Goal: Task Accomplishment & Management: Use online tool/utility

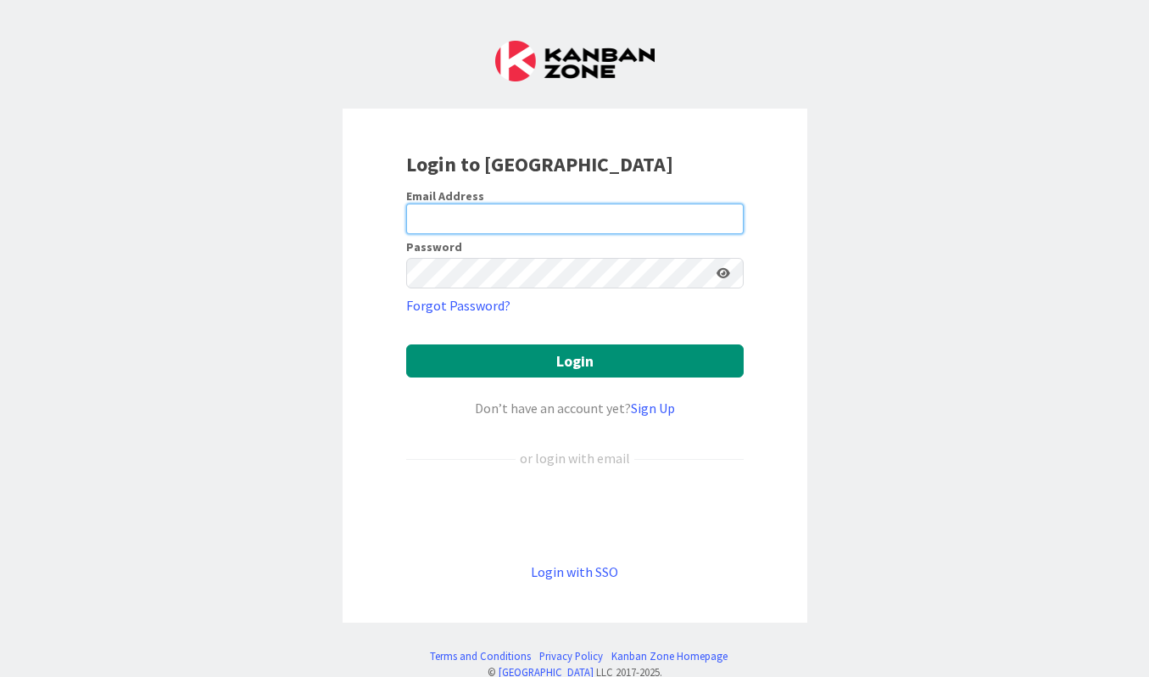
click at [544, 222] on input "email" at bounding box center [574, 219] width 337 height 31
type input "[PERSON_NAME][EMAIL_ADDRESS][DOMAIN_NAME]"
click at [406, 344] on button "Login" at bounding box center [574, 360] width 337 height 33
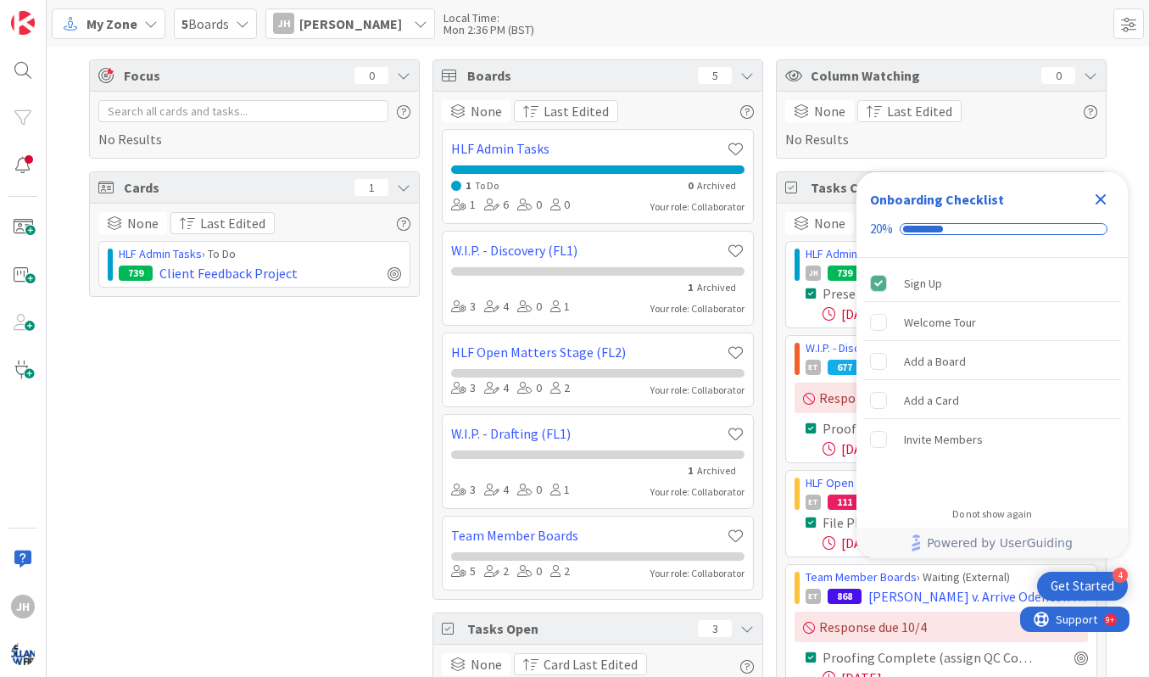
click at [1104, 196] on icon "Close Checklist" at bounding box center [1101, 199] width 11 height 11
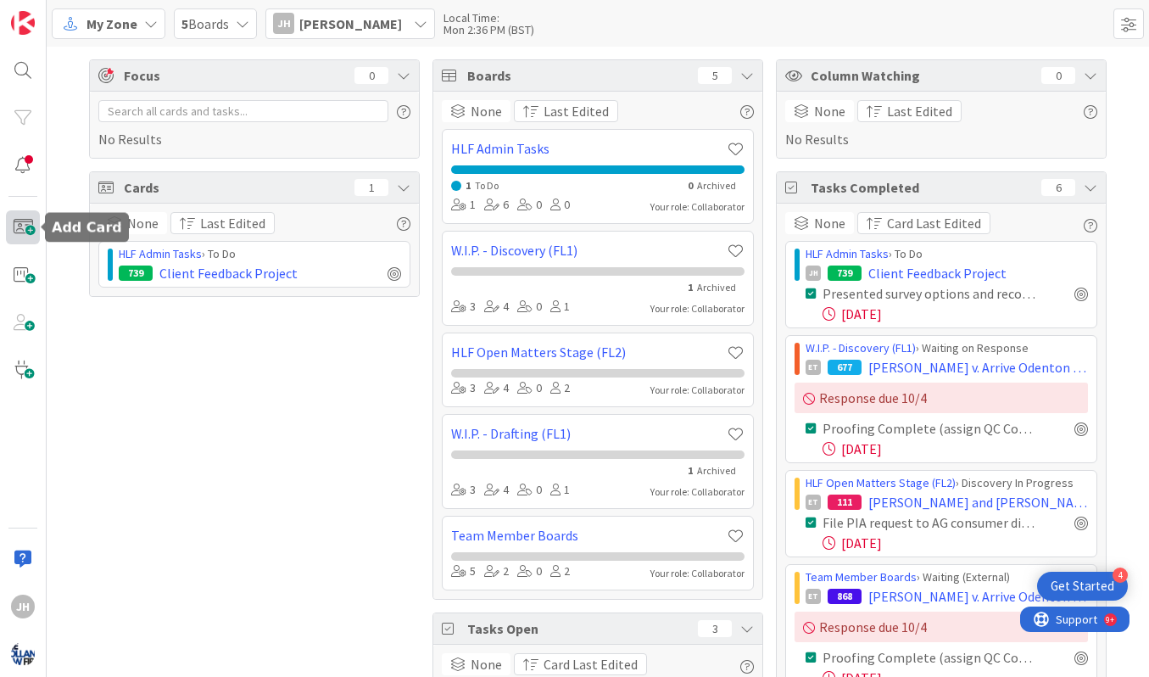
click at [12, 231] on span at bounding box center [23, 227] width 34 height 34
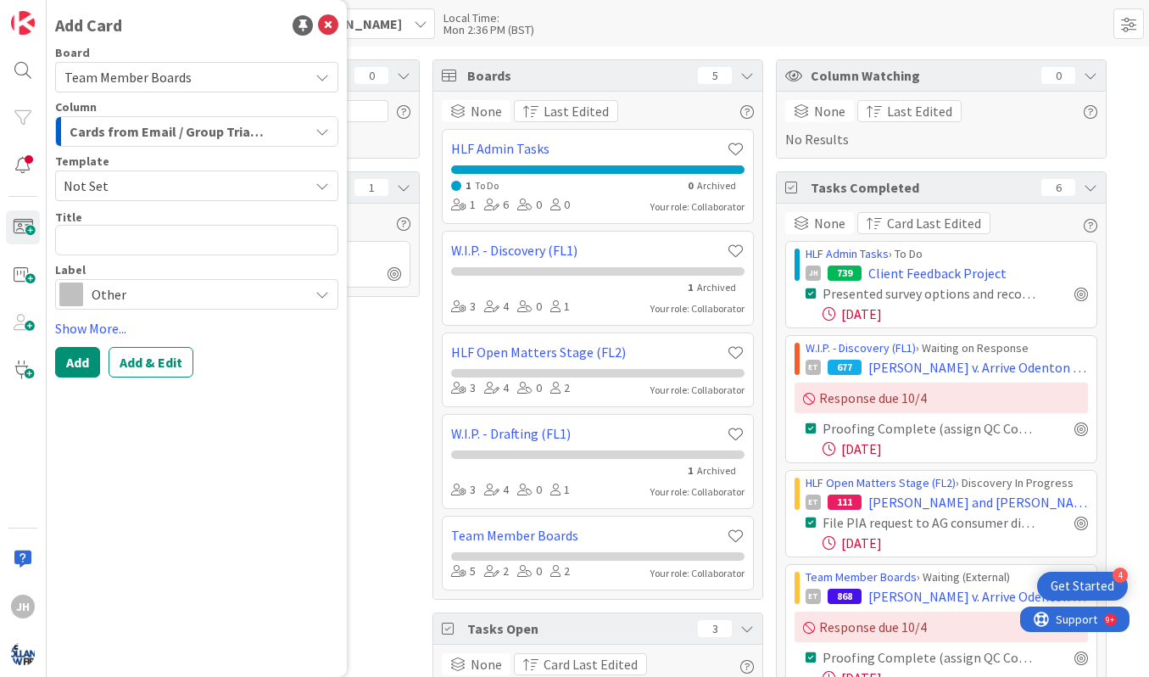
type textarea "x"
type textarea "S"
type textarea "x"
type textarea "Sm"
type textarea "x"
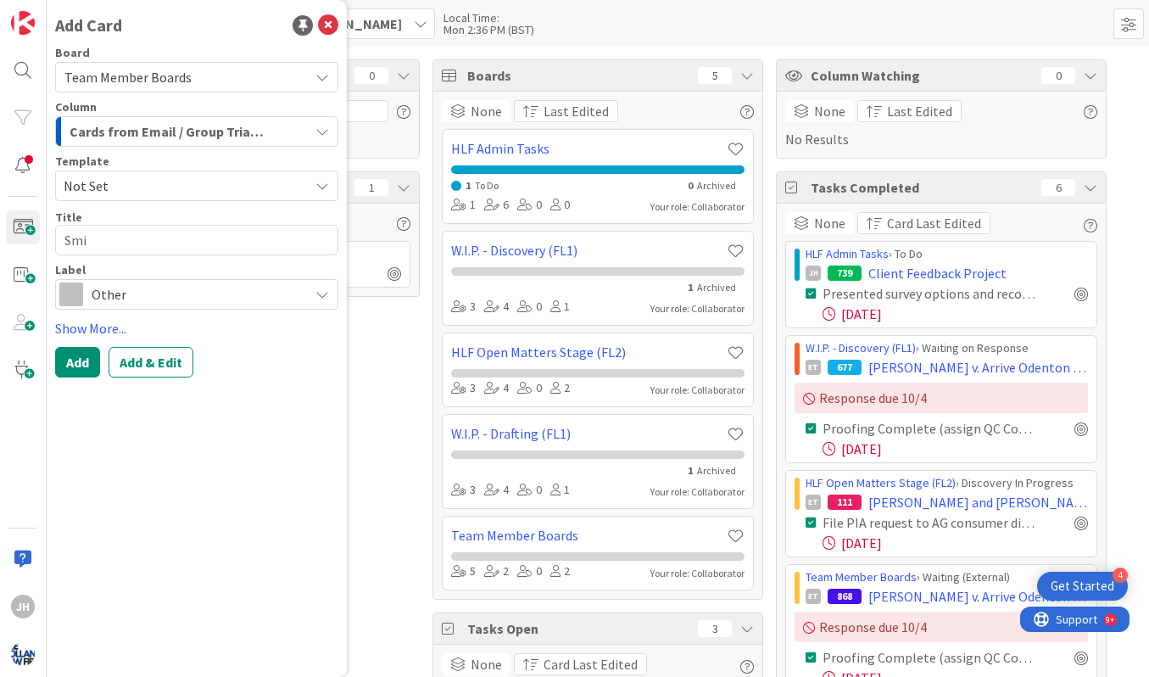
type textarea "[PERSON_NAME]"
type textarea "x"
type textarea "[PERSON_NAME]"
type textarea "x"
type textarea "[PERSON_NAME]"
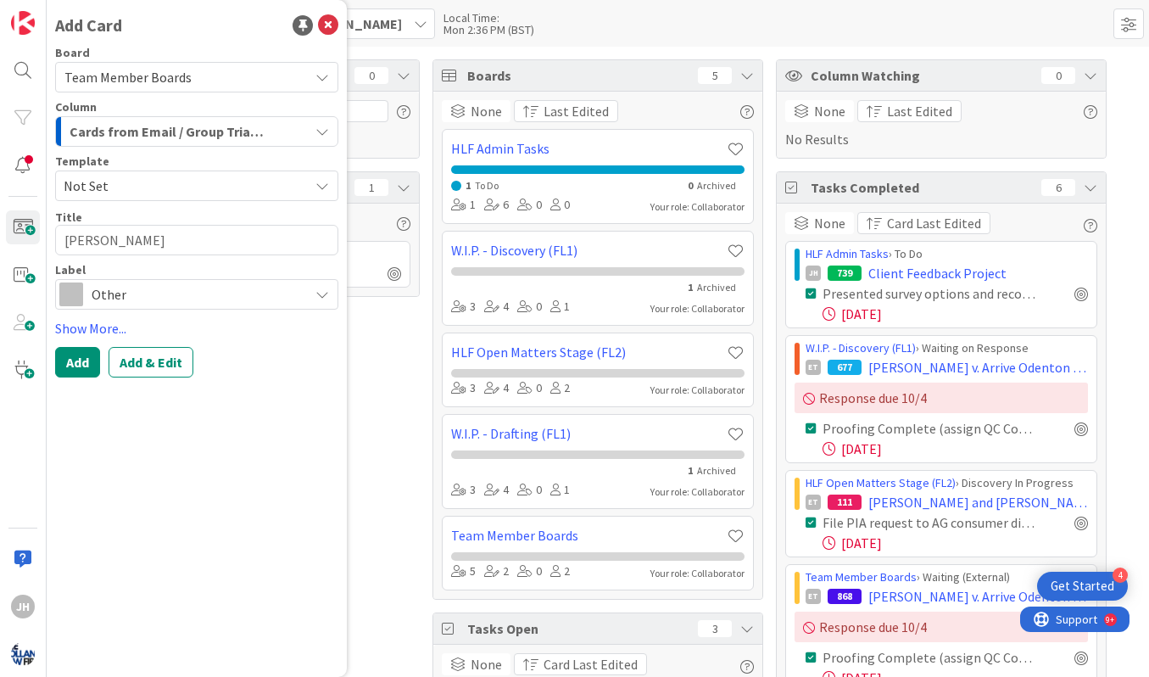
type textarea "x"
type textarea "[PERSON_NAME]"
type textarea "x"
type textarea "[PERSON_NAME]"
type textarea "x"
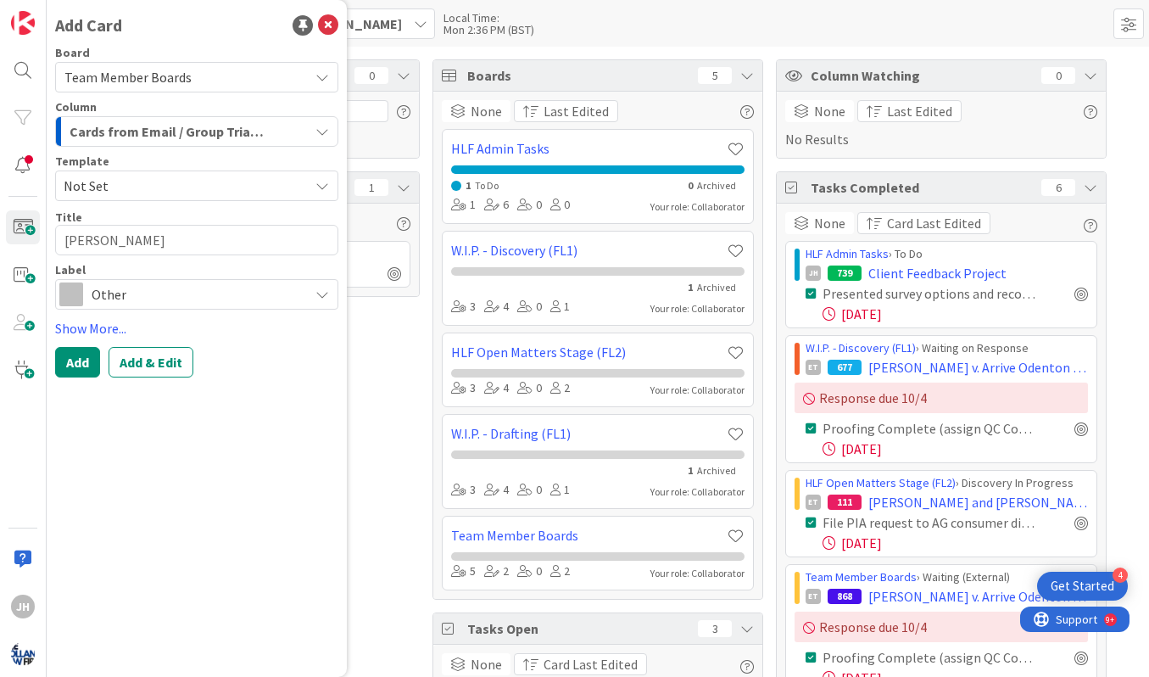
type textarea "Smi"
type textarea "x"
type textarea "Sm"
type textarea "x"
type textarea "S"
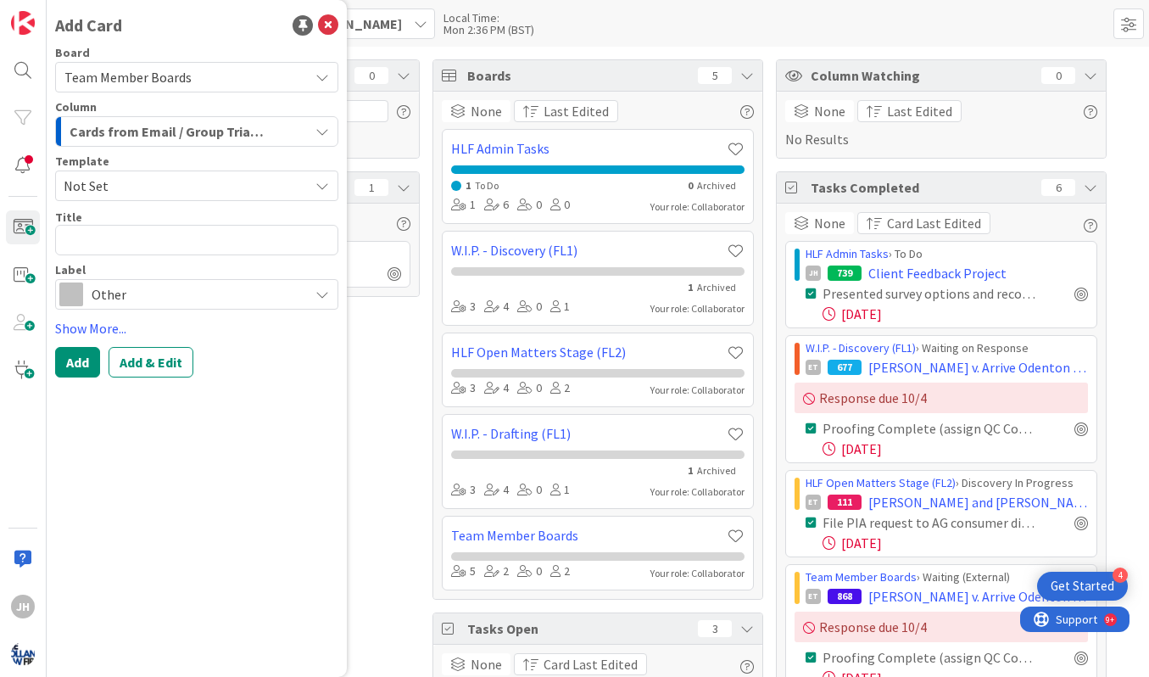
type textarea "x"
type textarea "D"
type textarea "x"
type textarea "De"
type textarea "x"
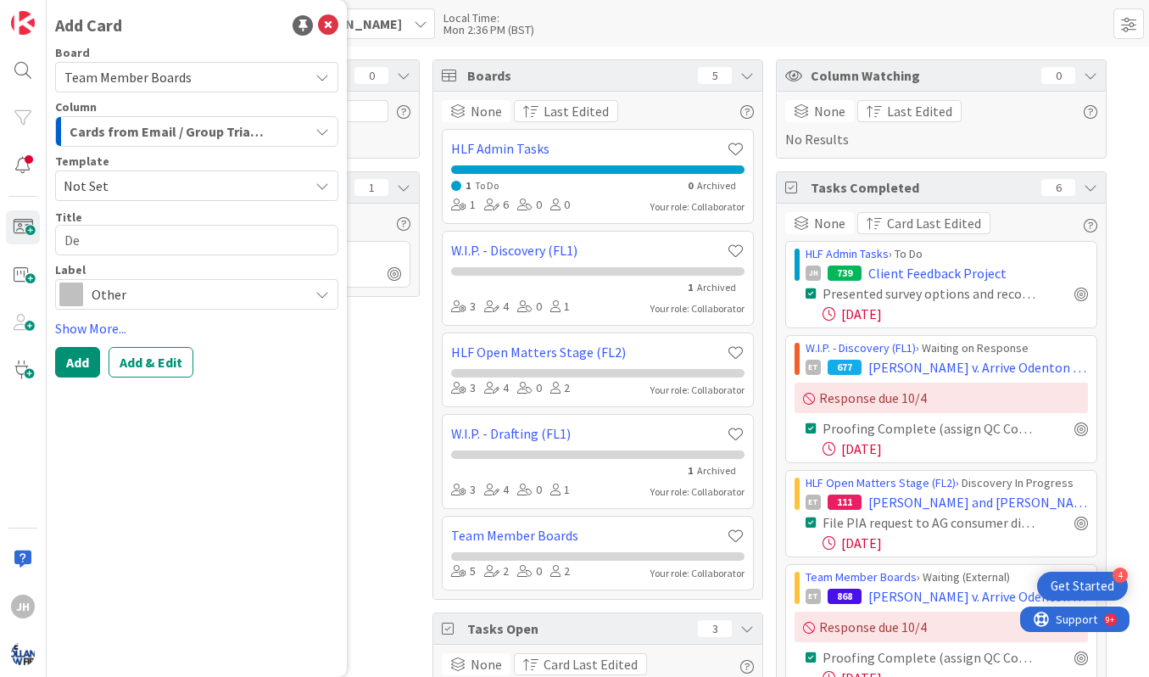
type textarea "Dep"
type textarea "x"
type textarea "Depo"
type textarea "x"
type textarea "Depo"
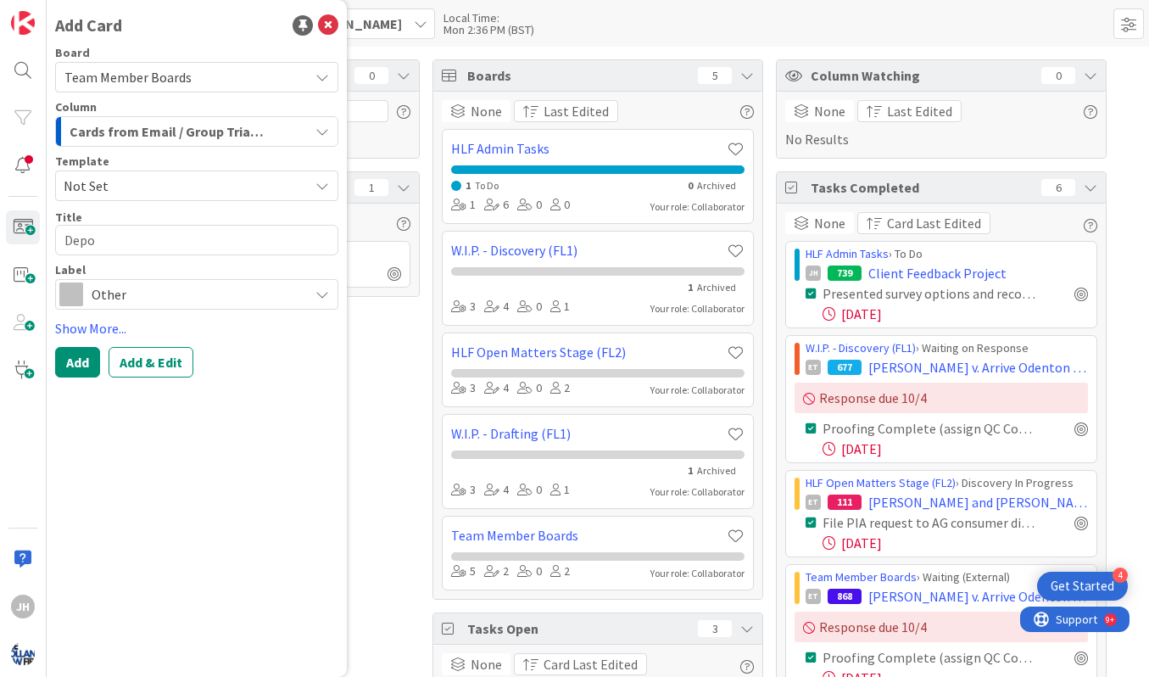
type textarea "x"
type textarea "Depo s"
type textarea "x"
type textarea "Depo su"
type textarea "x"
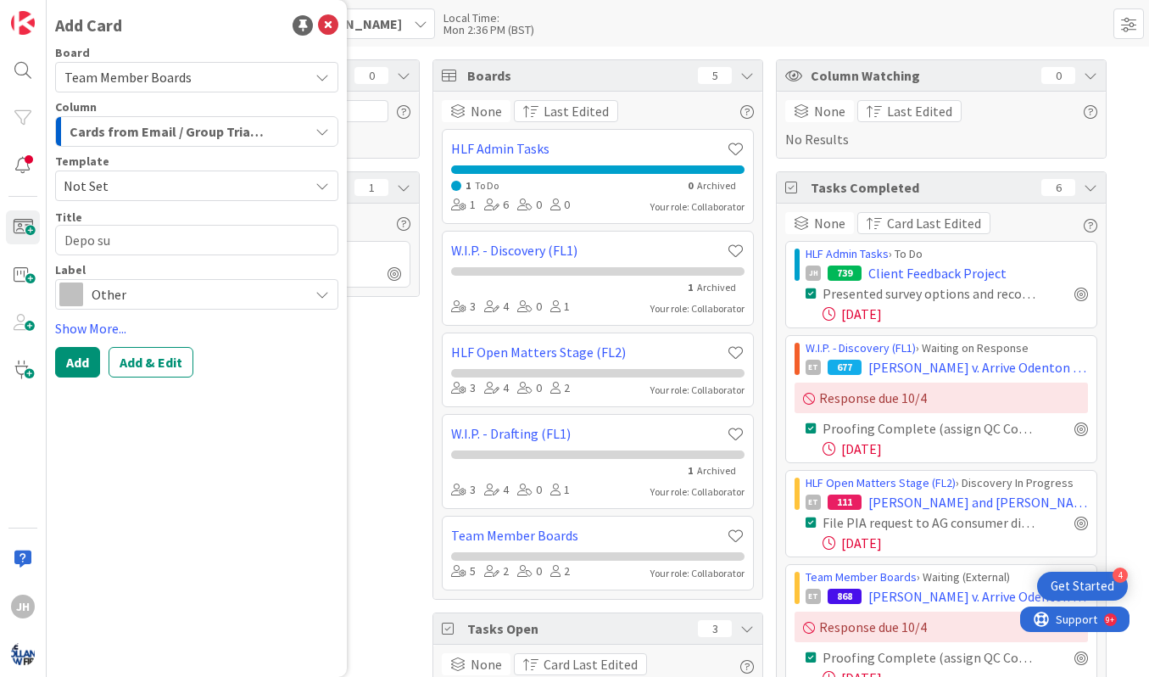
type textarea "Depo sum"
type textarea "x"
type textarea "Depo su"
type textarea "x"
type textarea "Depo s"
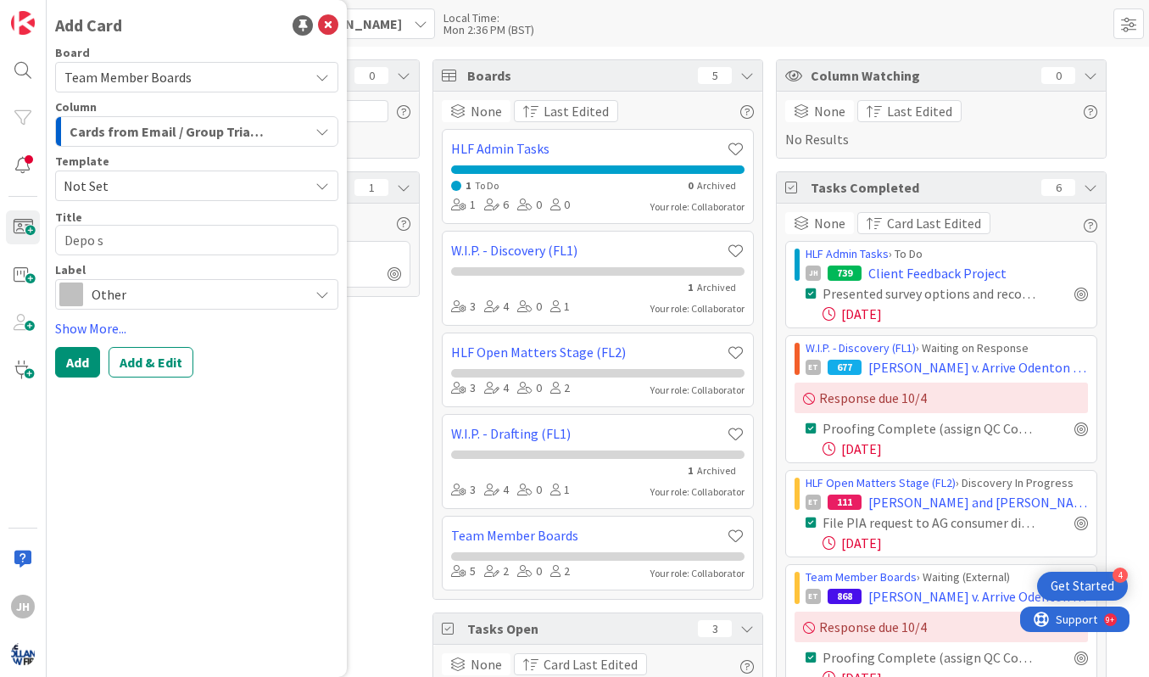
type textarea "x"
type textarea "Depo"
type textarea "x"
type textarea "Depo q"
type textarea "x"
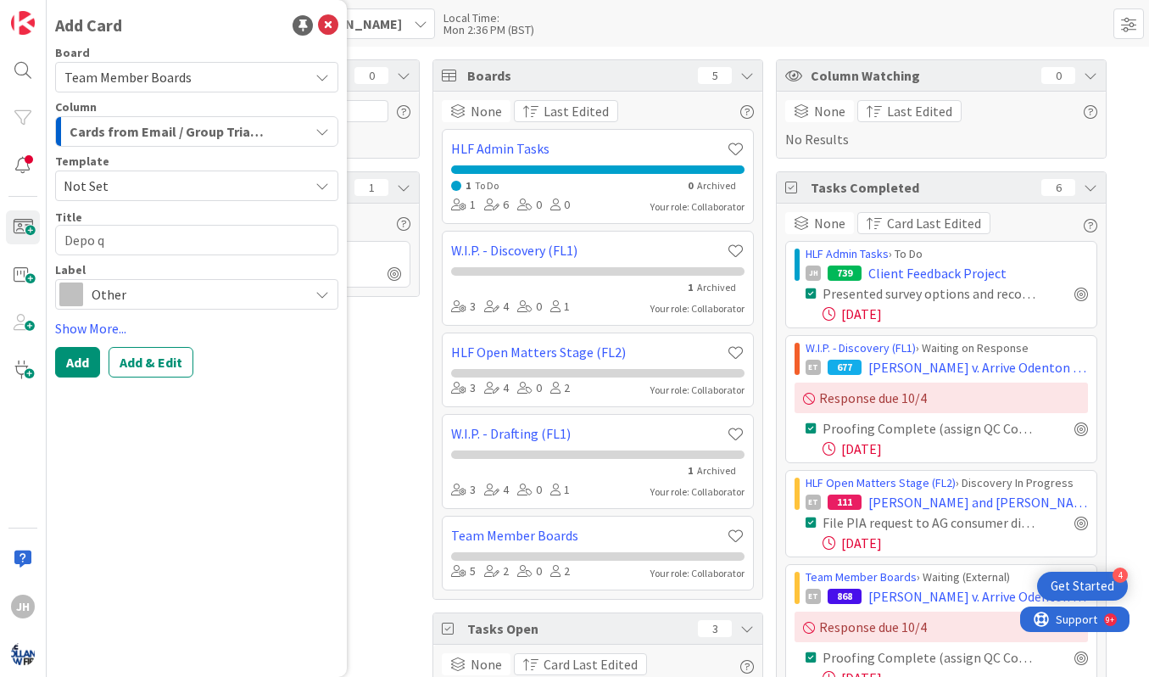
type textarea "Depo qu"
type textarea "x"
type textarea "Depo quot"
type textarea "x"
type textarea "Depo quote"
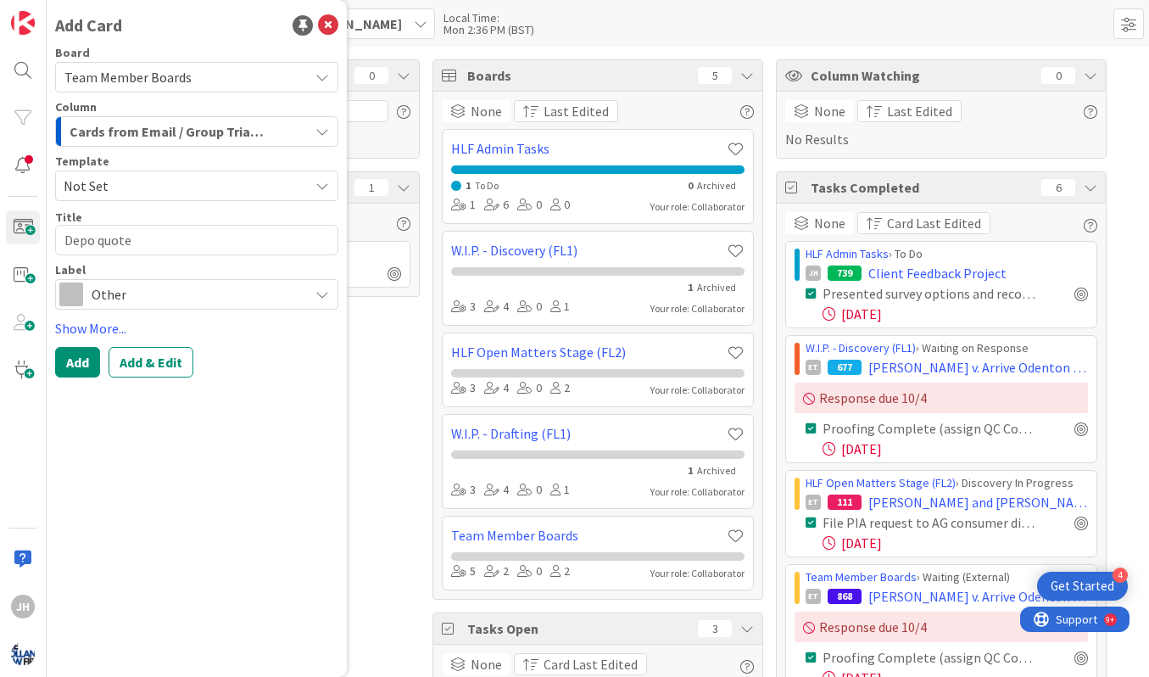
type textarea "x"
type textarea "Depo quotes"
type textarea "x"
type textarea "Depo quotes"
type textarea "x"
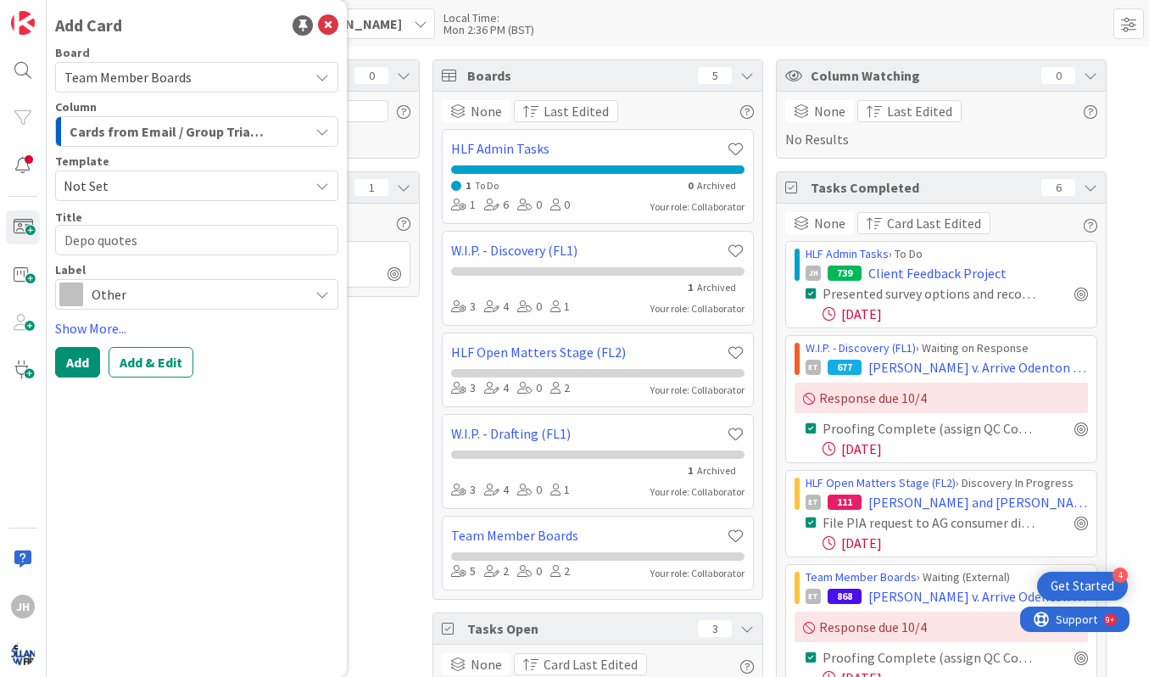
type textarea "Depo quotes f"
type textarea "x"
type textarea "Depo quotes for"
type textarea "x"
type textarea "Depo quotes for"
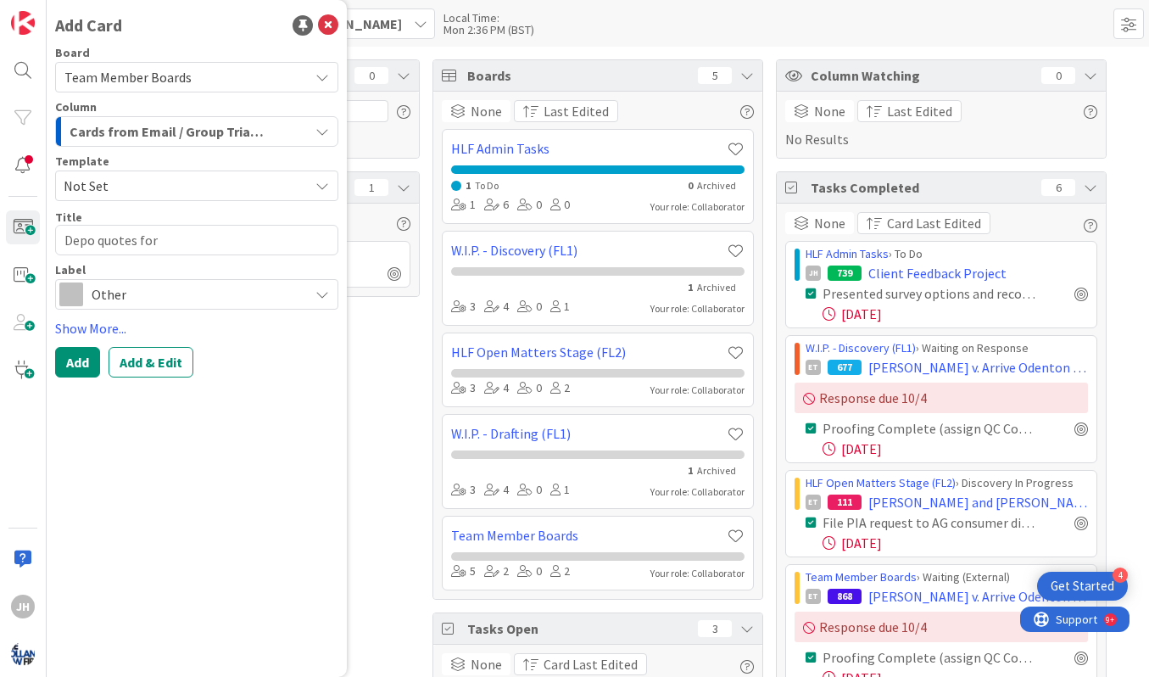
type textarea "x"
type textarea "Depo quotes for J"
type textarea "x"
type textarea "Depo quotes for [PERSON_NAME]"
type textarea "x"
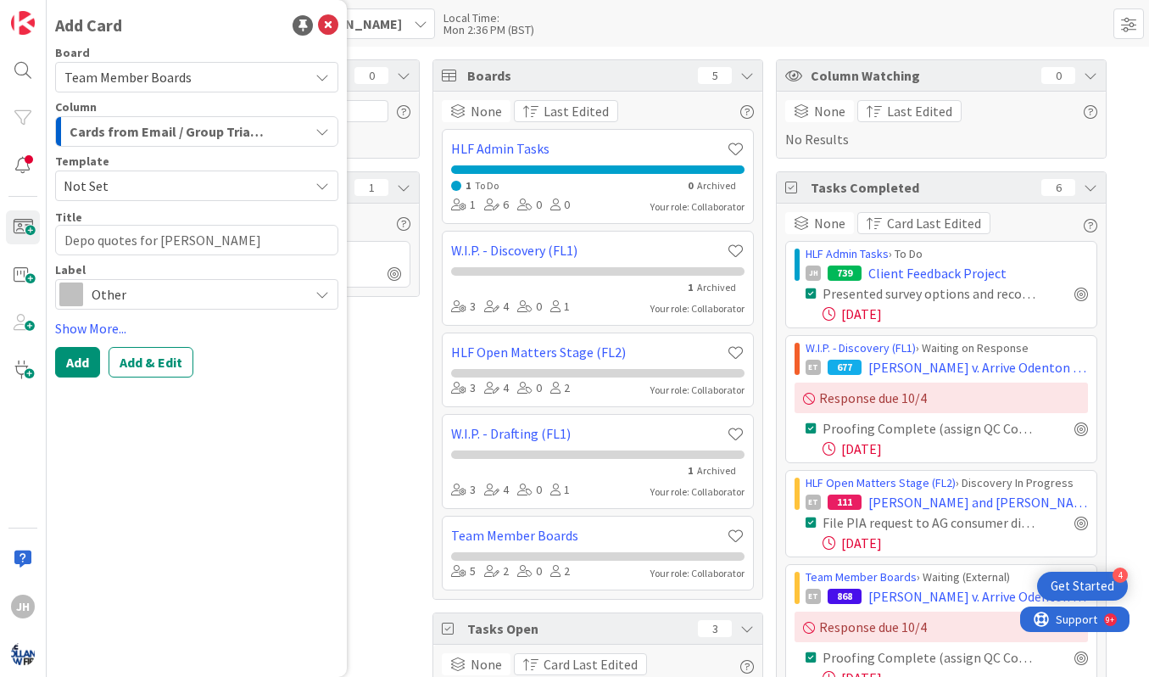
type textarea "Depo quotes for [PERSON_NAME]"
type textarea "x"
type textarea "Depo quotes for [PERSON_NAME]"
type textarea "x"
type textarea "Depo quotes for [PERSON_NAME]"
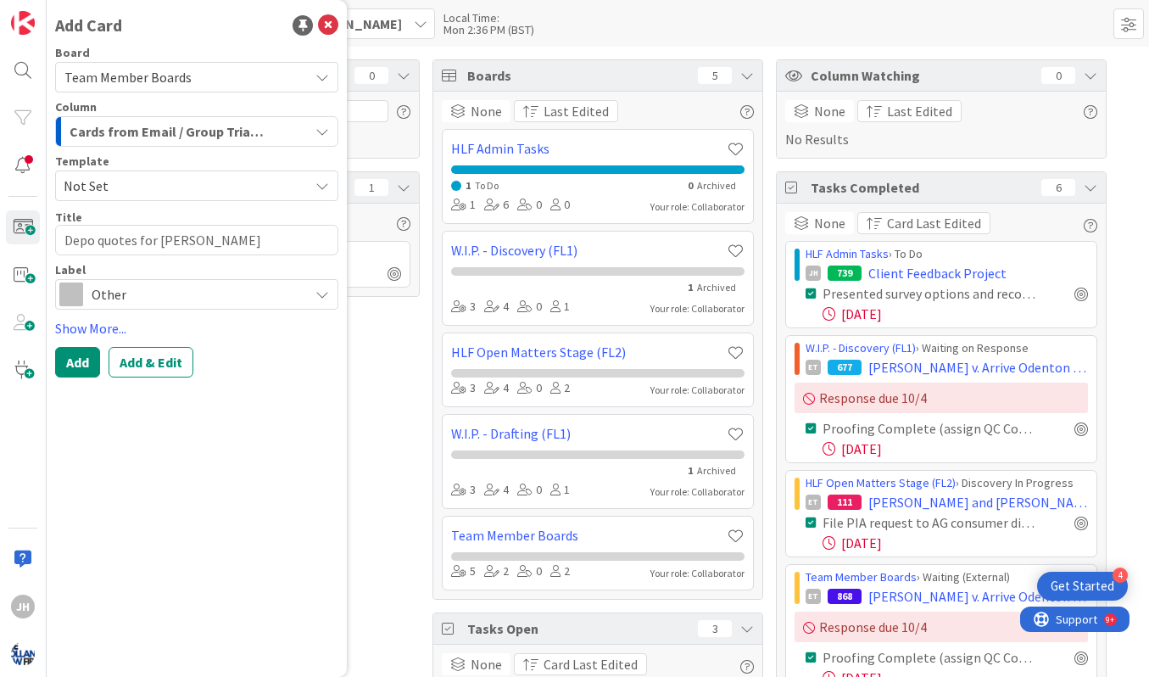
type textarea "x"
type textarea "Depo quotes for [PERSON_NAME] in"
type textarea "x"
type textarea "Depo quotes for [PERSON_NAME] in"
type textarea "x"
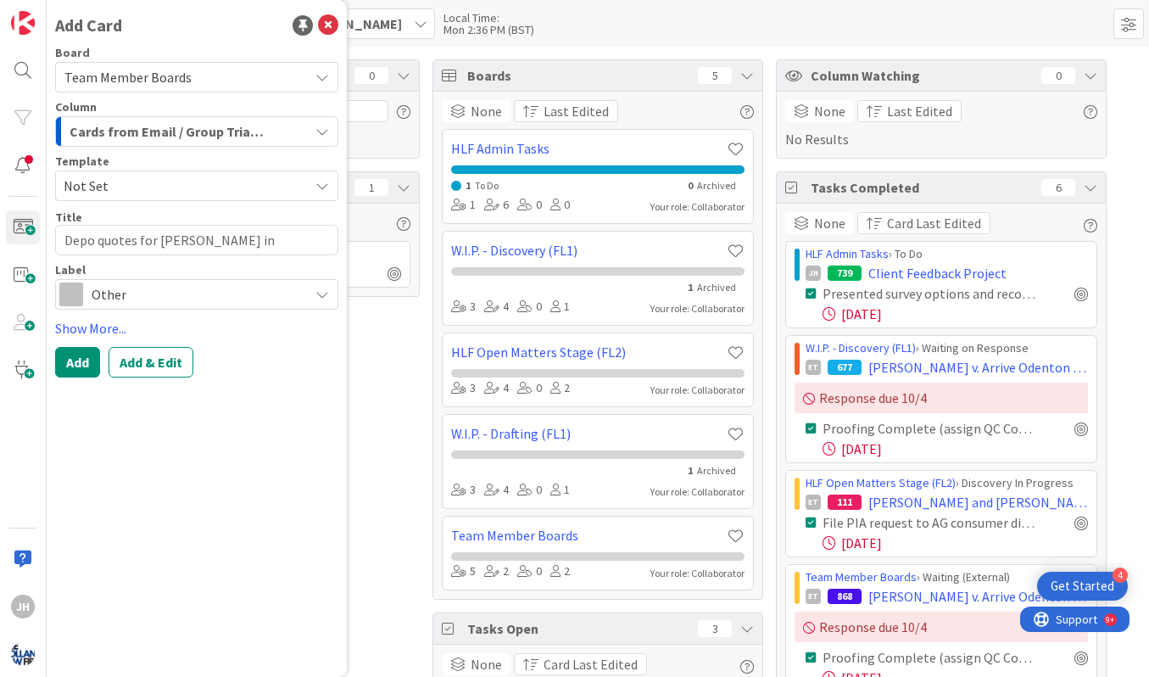
type textarea "Depo quotes for [PERSON_NAME] in J"
type textarea "x"
type textarea "Depo quotes for [PERSON_NAME] in Jo"
type textarea "x"
type textarea "Depo quotes for [PERSON_NAME] in Joh"
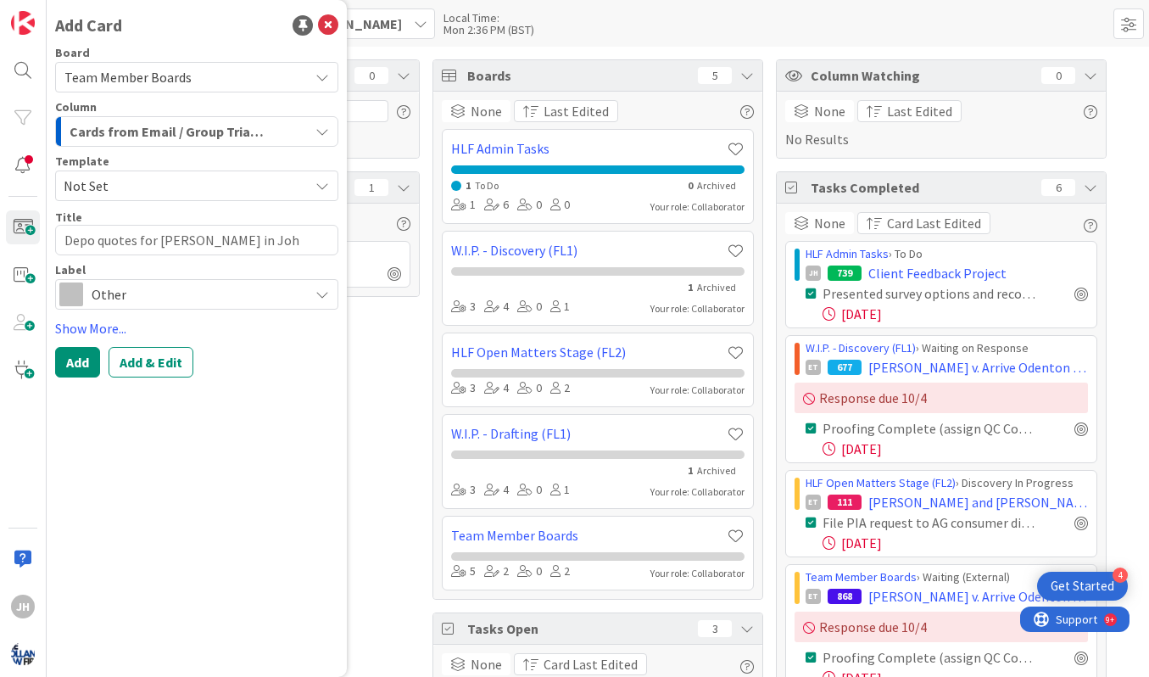
type textarea "x"
type textarea "Depo quotes for [PERSON_NAME] in [PERSON_NAME]"
type textarea "x"
type textarea "Depo quotes for [PERSON_NAME] in [PERSON_NAME]"
type textarea "x"
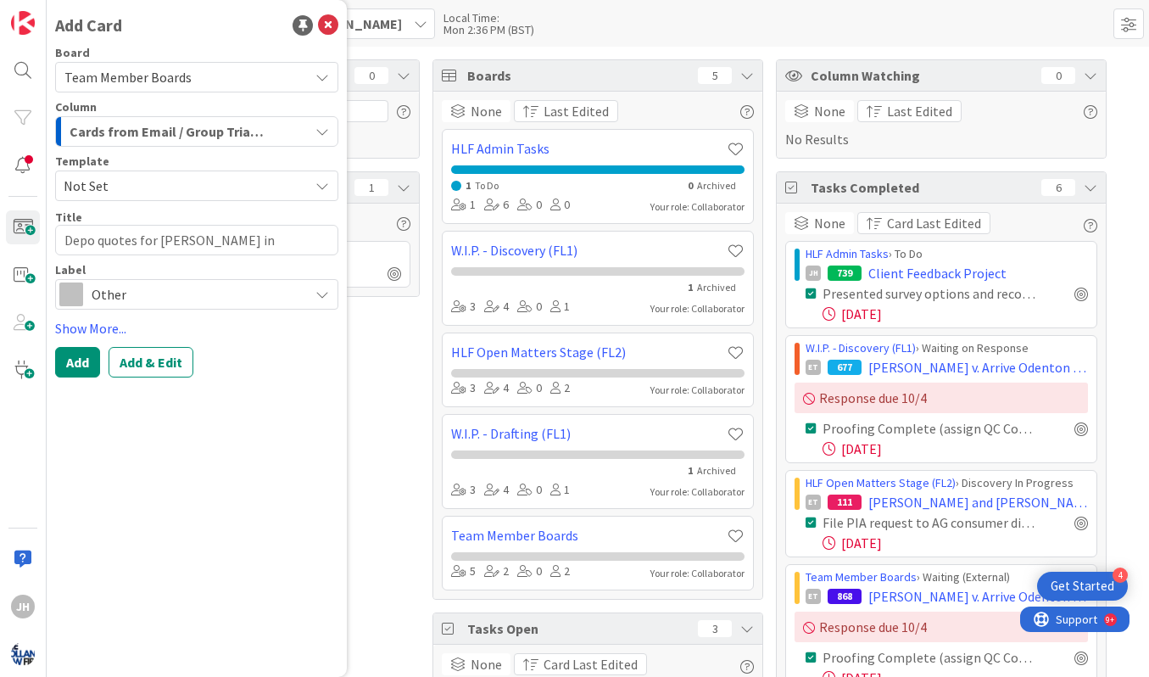
type textarea "Depo quotes for [PERSON_NAME] in Johnso"
type textarea "x"
type textarea "Depo quotes for [PERSON_NAME] in [PERSON_NAME]"
click at [214, 70] on span "Team Member Boards" at bounding box center [182, 77] width 236 height 24
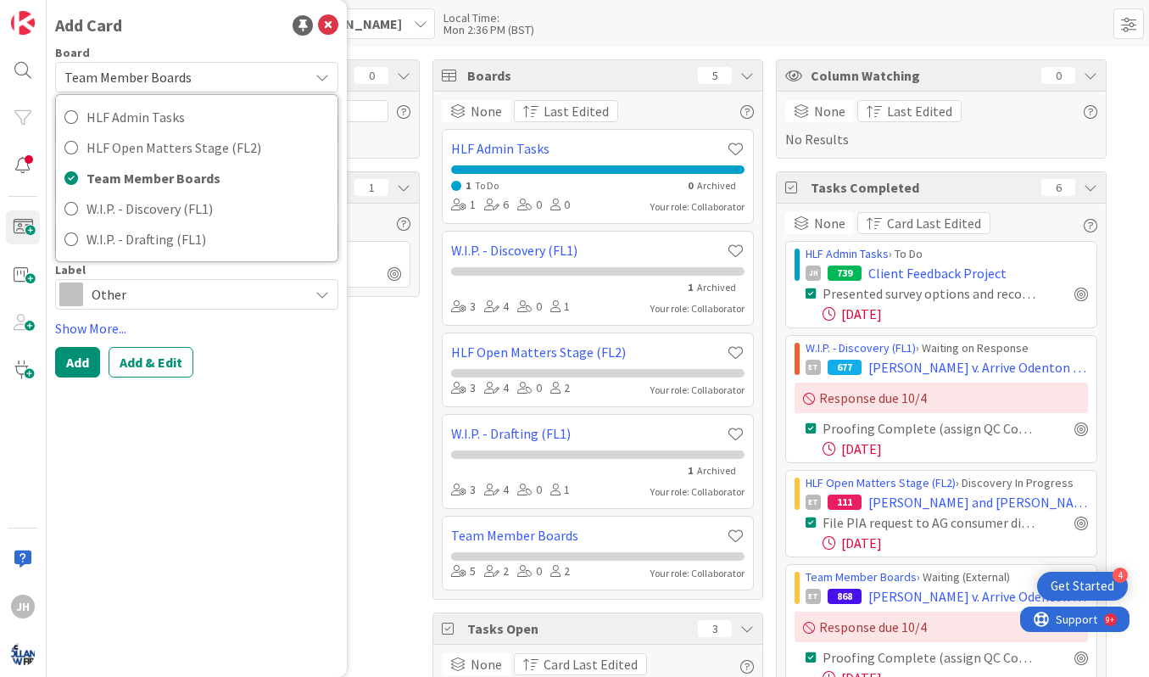
click at [224, 42] on div "Add Card Board Team Member Boards HLF Admin Tasks HLF Open Matters Stage (FL2) …" at bounding box center [197, 338] width 300 height 677
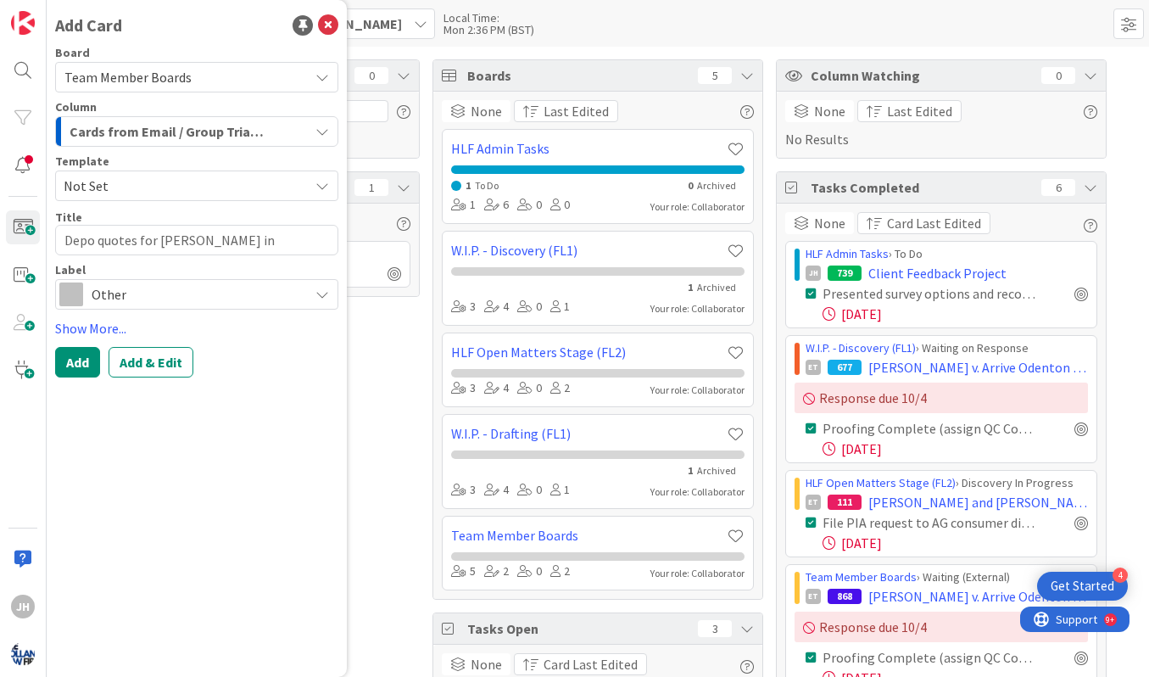
click at [147, 301] on span "Other" at bounding box center [196, 294] width 209 height 24
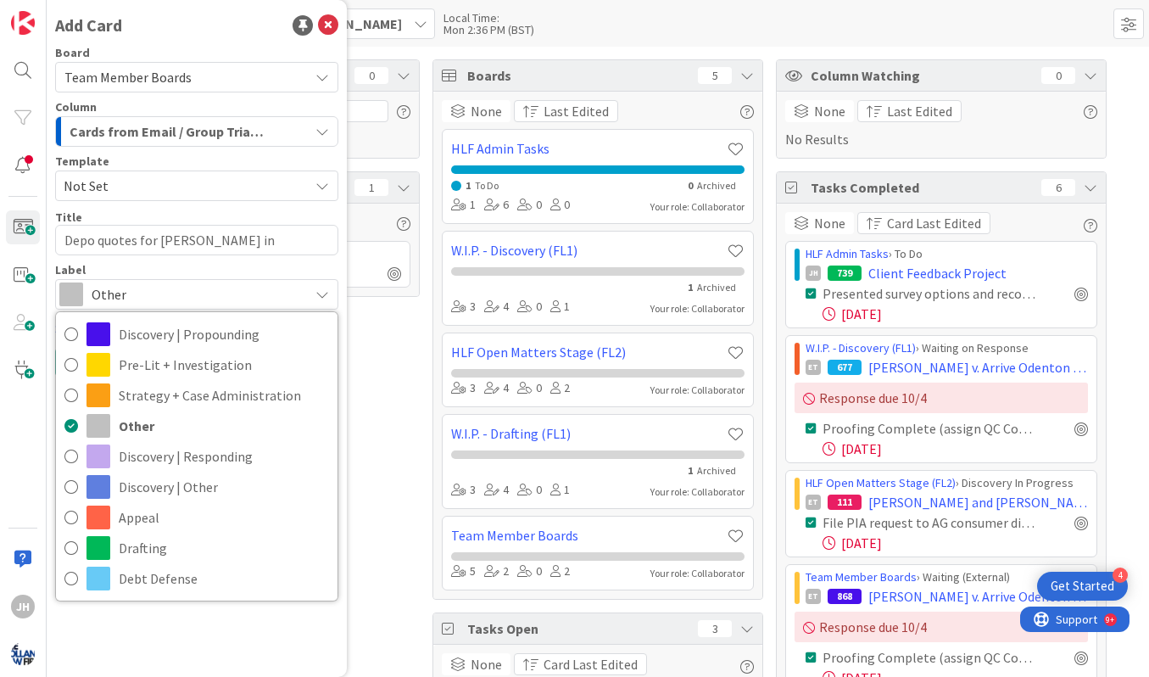
click at [276, 643] on div "Add Card Board Team Member Boards HLF Admin Tasks HLF Open Matters Stage (FL2) …" at bounding box center [197, 338] width 300 height 677
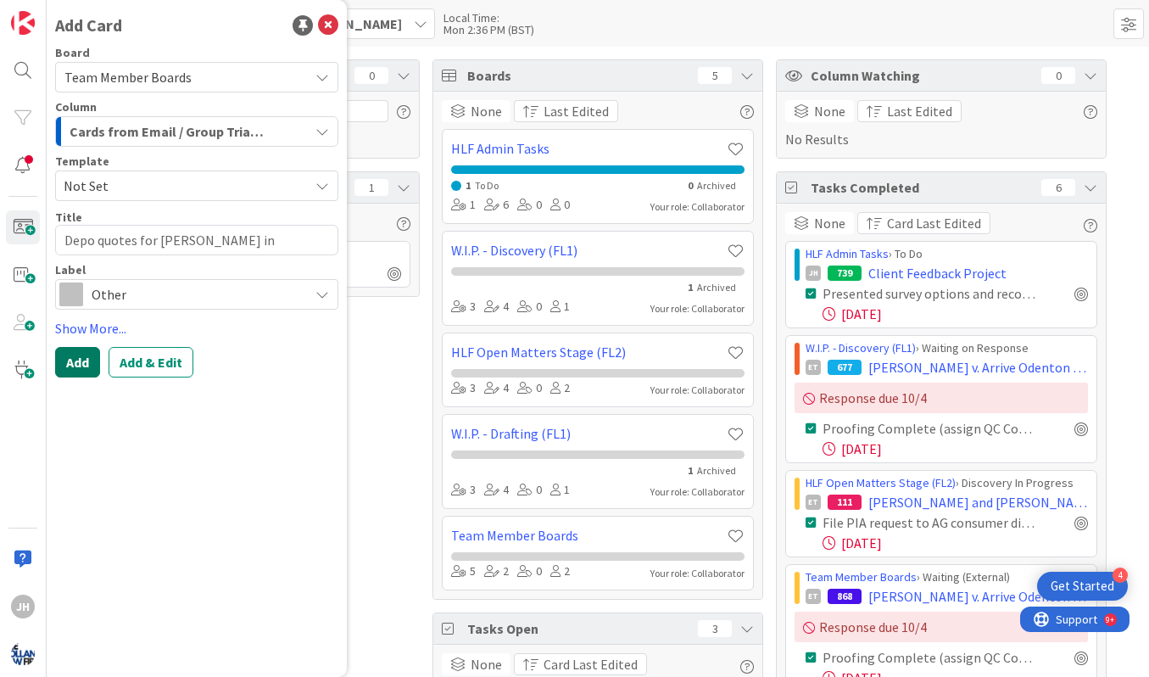
click at [86, 359] on button "Add" at bounding box center [77, 362] width 45 height 31
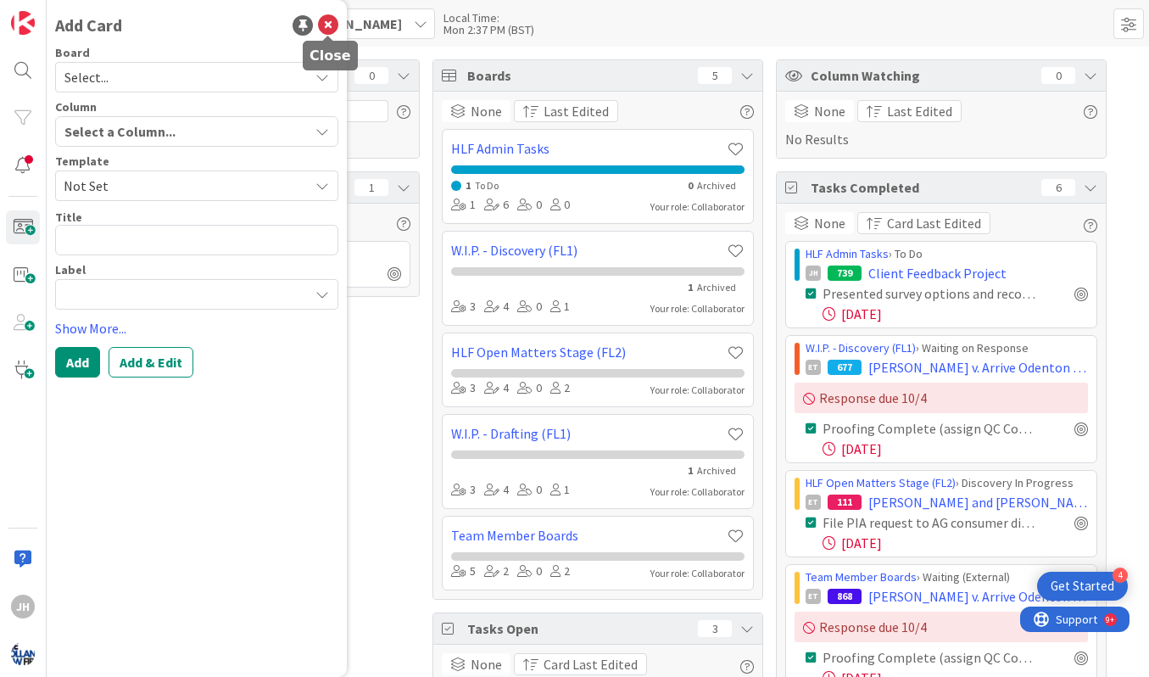
click at [336, 21] on icon at bounding box center [328, 25] width 20 height 20
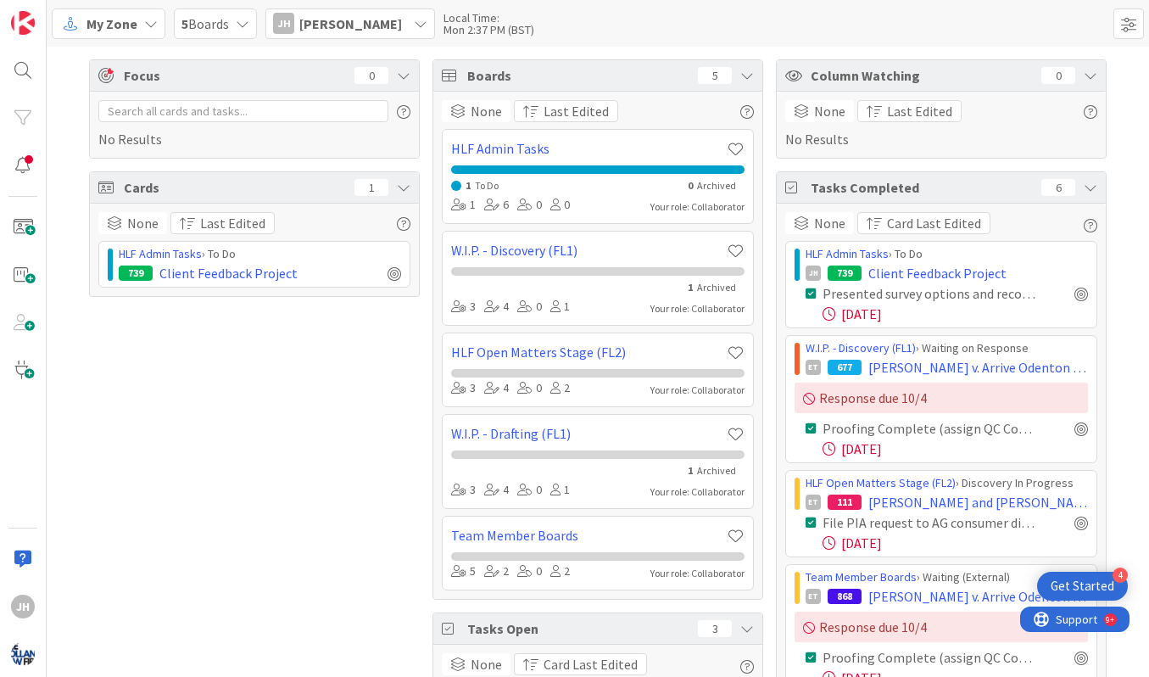
click at [297, 24] on div "[PERSON_NAME]" at bounding box center [350, 23] width 170 height 31
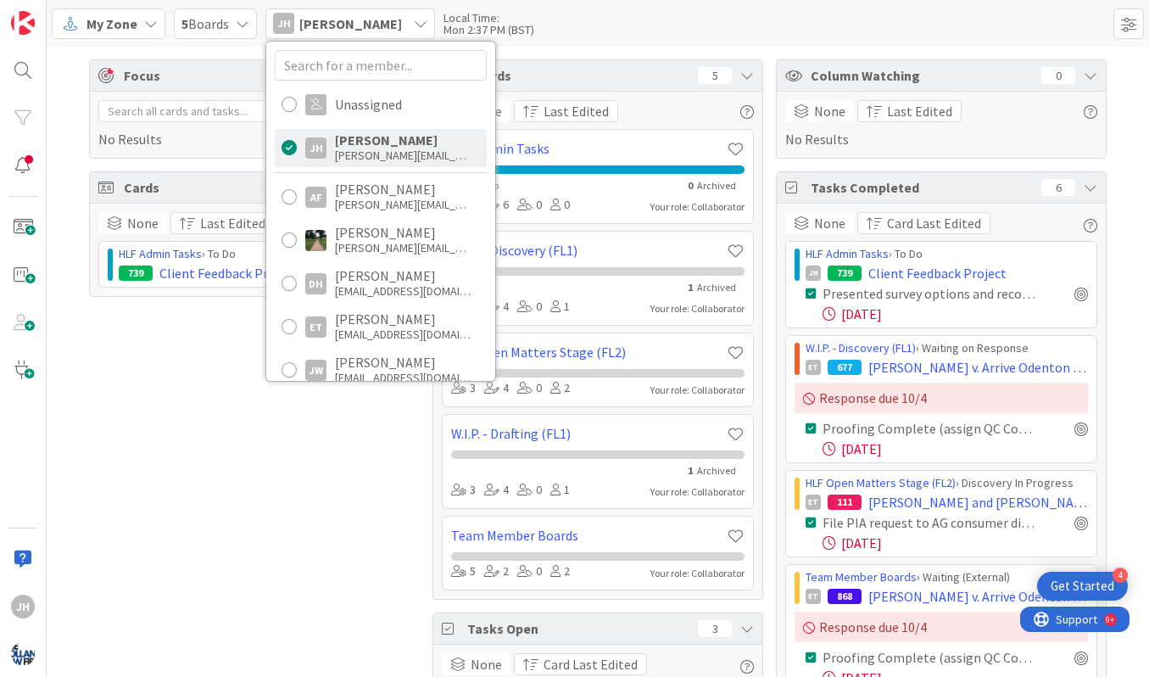
click at [297, 24] on div "[PERSON_NAME]" at bounding box center [350, 23] width 170 height 31
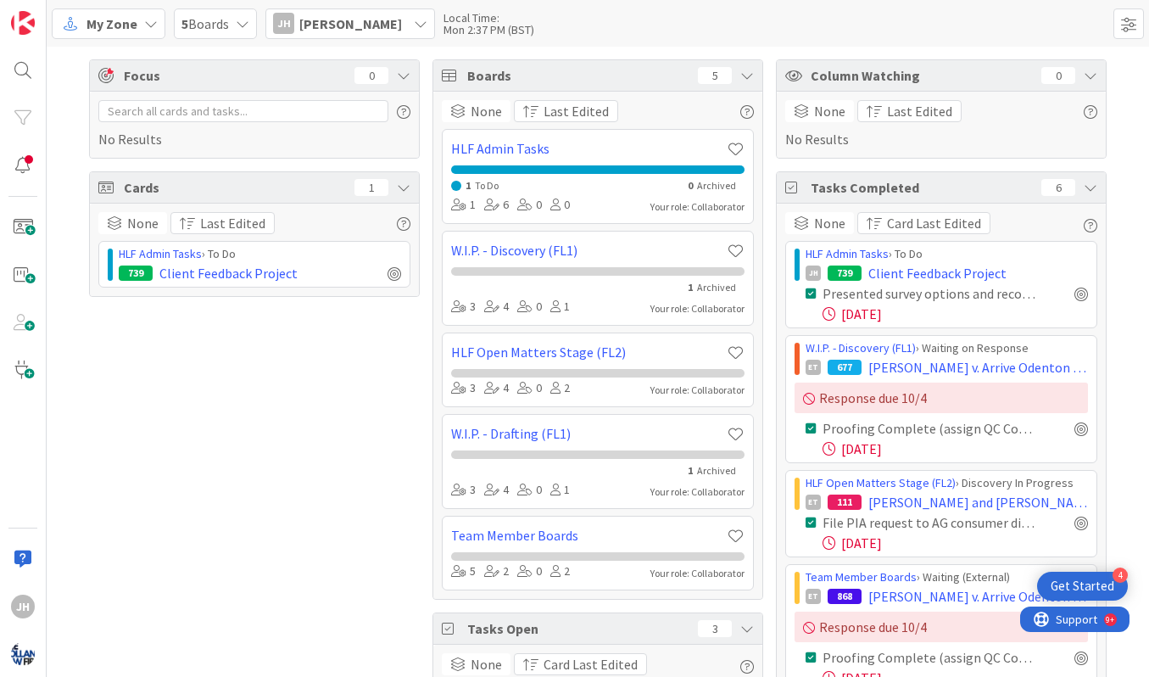
click at [222, 14] on span "5 Boards" at bounding box center [204, 24] width 47 height 20
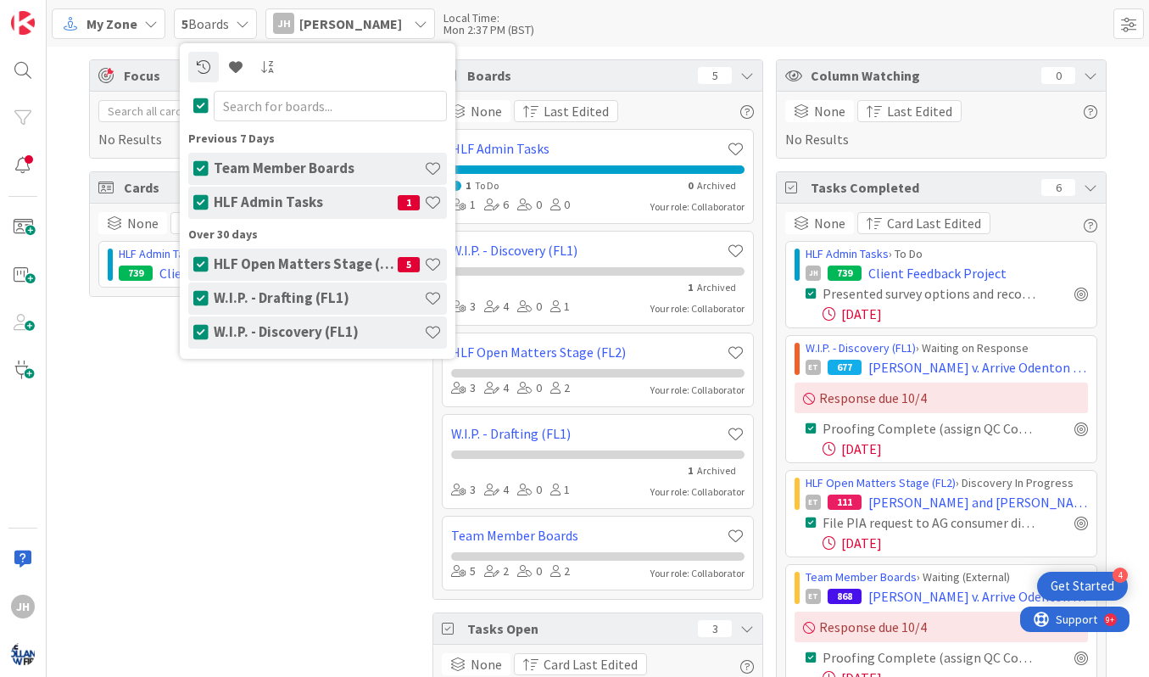
click at [222, 14] on span "5 Boards" at bounding box center [204, 24] width 47 height 20
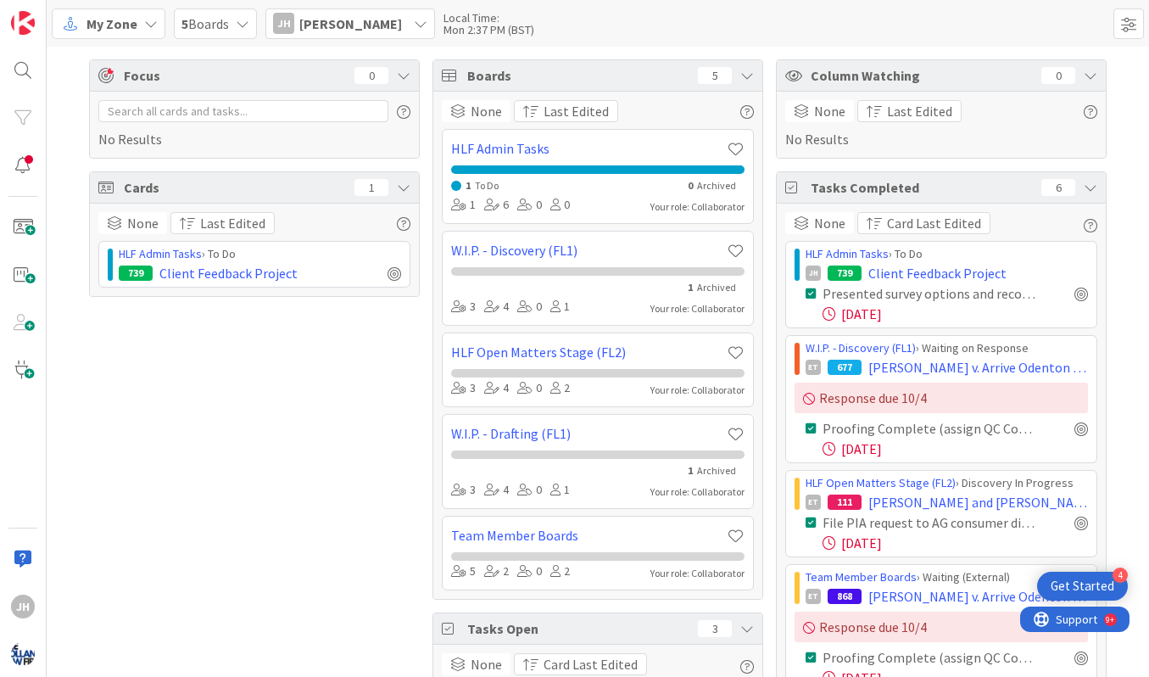
click at [1090, 192] on icon at bounding box center [1091, 188] width 14 height 14
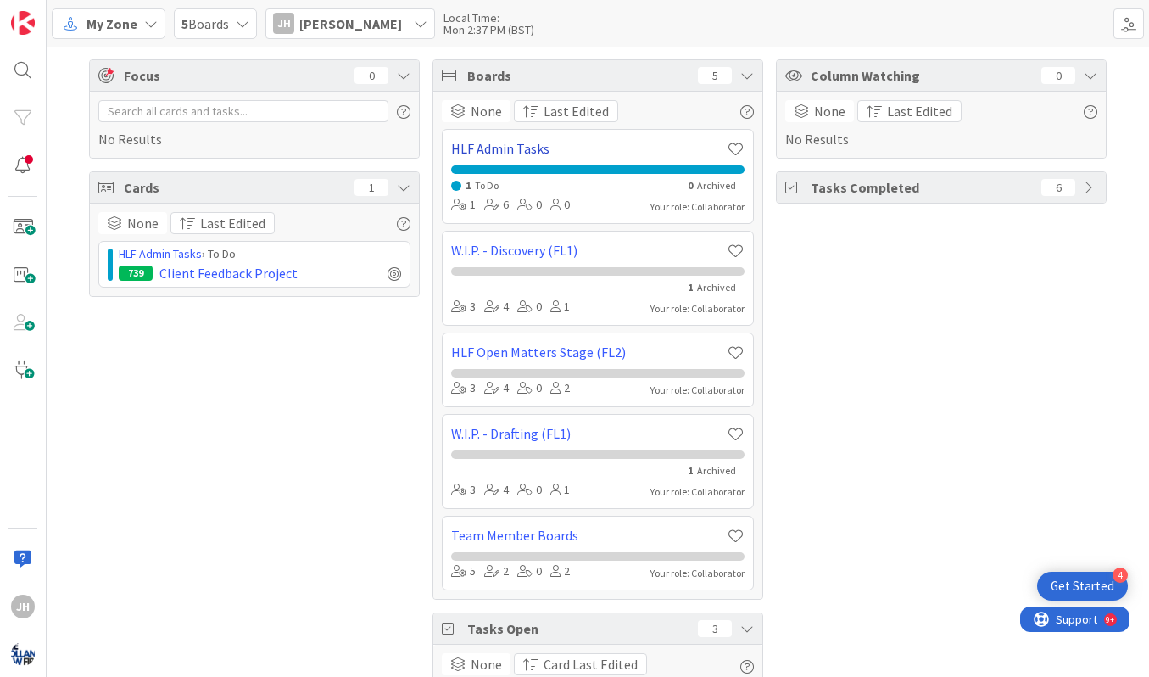
click at [526, 149] on link "HLF Admin Tasks" at bounding box center [589, 148] width 276 height 20
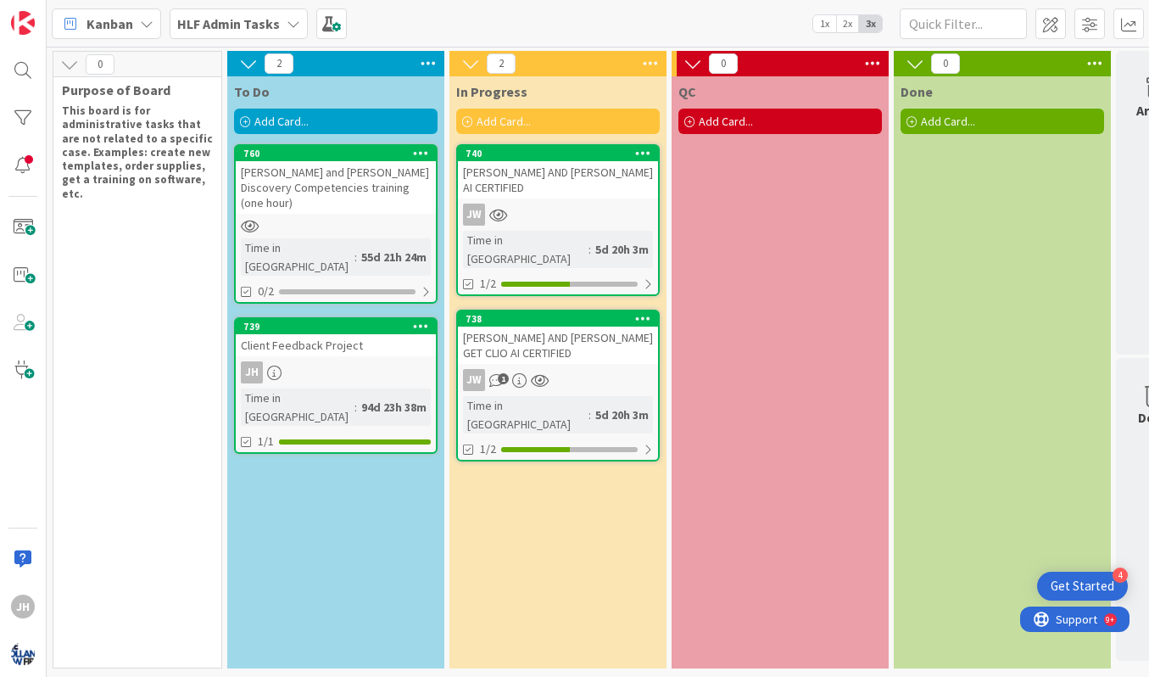
click at [413, 320] on icon at bounding box center [421, 326] width 16 height 12
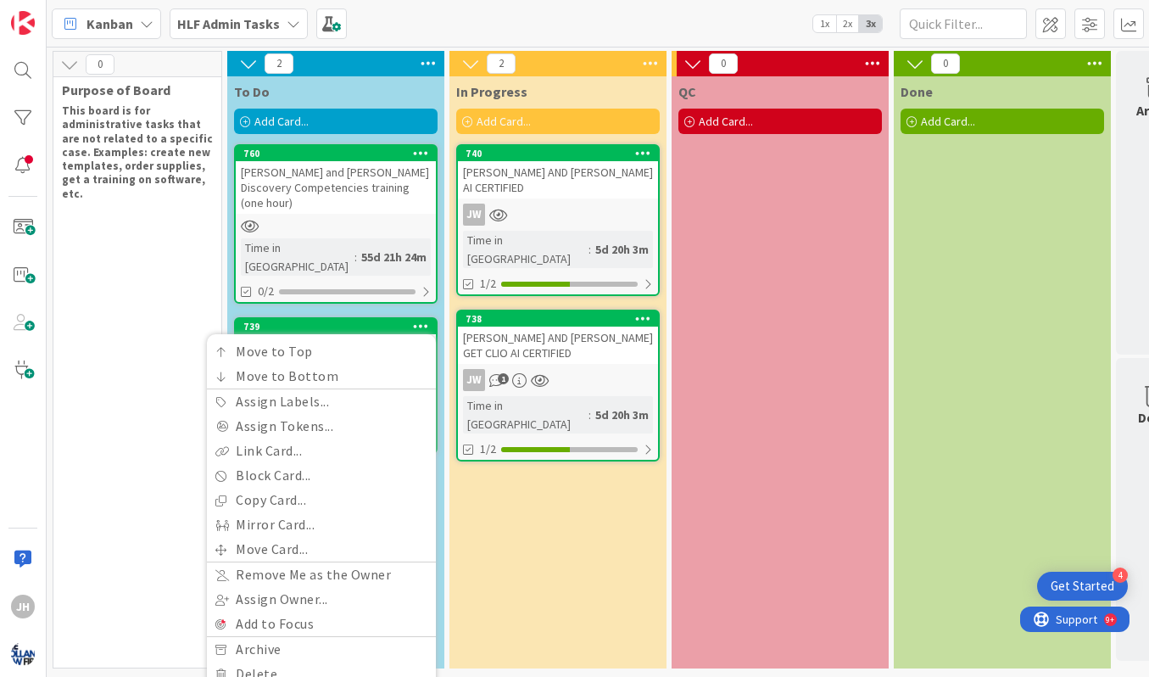
click at [413, 320] on icon at bounding box center [421, 326] width 16 height 12
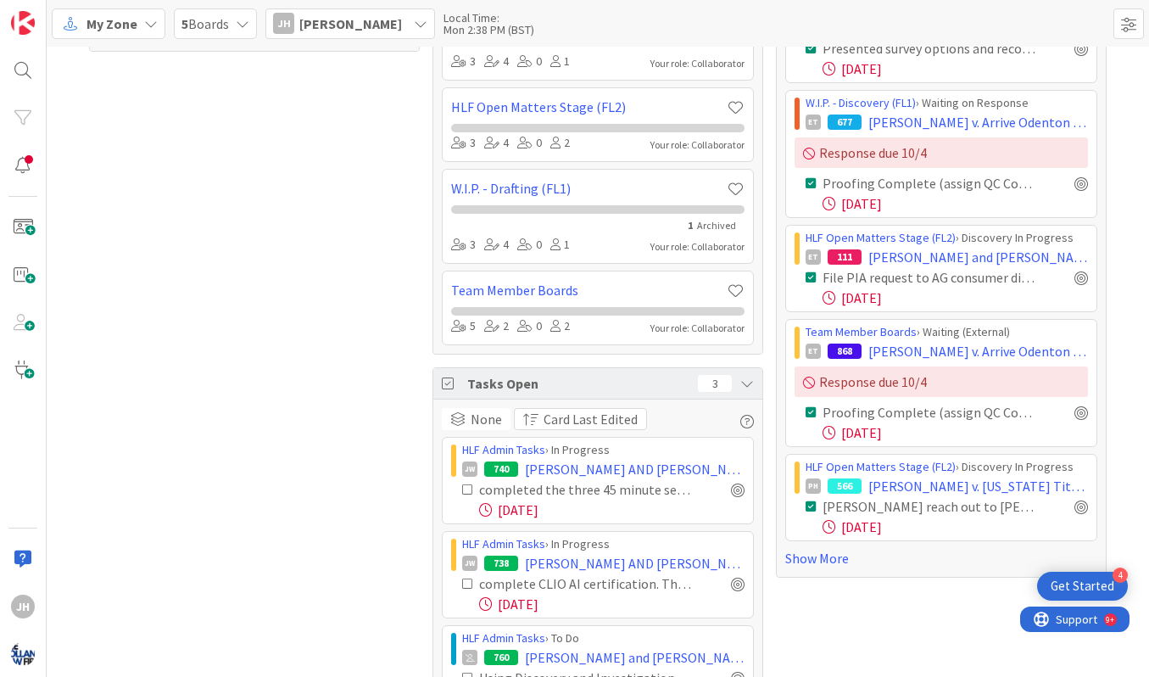
scroll to position [303, 0]
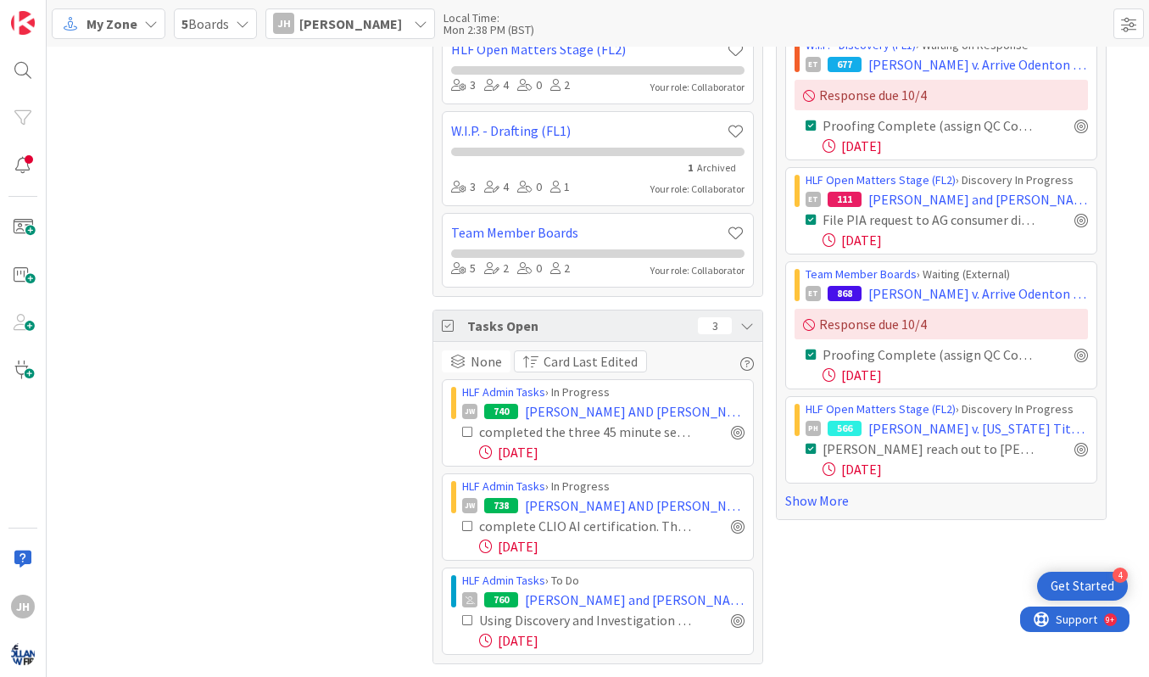
click at [469, 429] on icon at bounding box center [468, 432] width 12 height 12
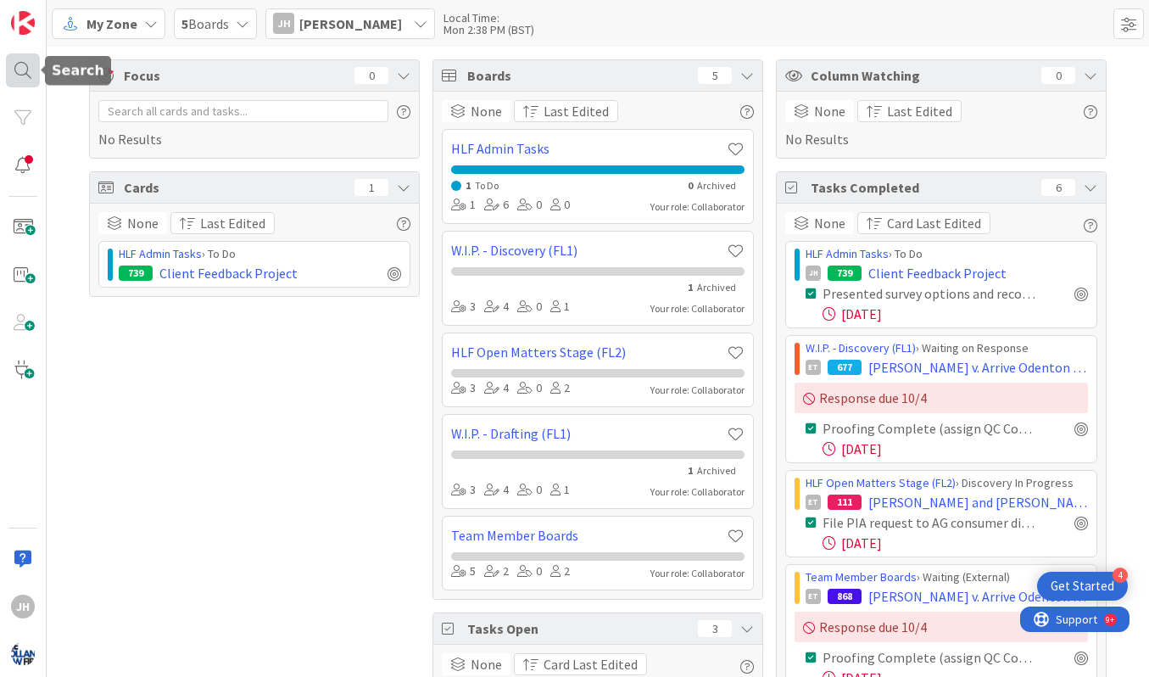
click at [26, 81] on div at bounding box center [23, 70] width 34 height 34
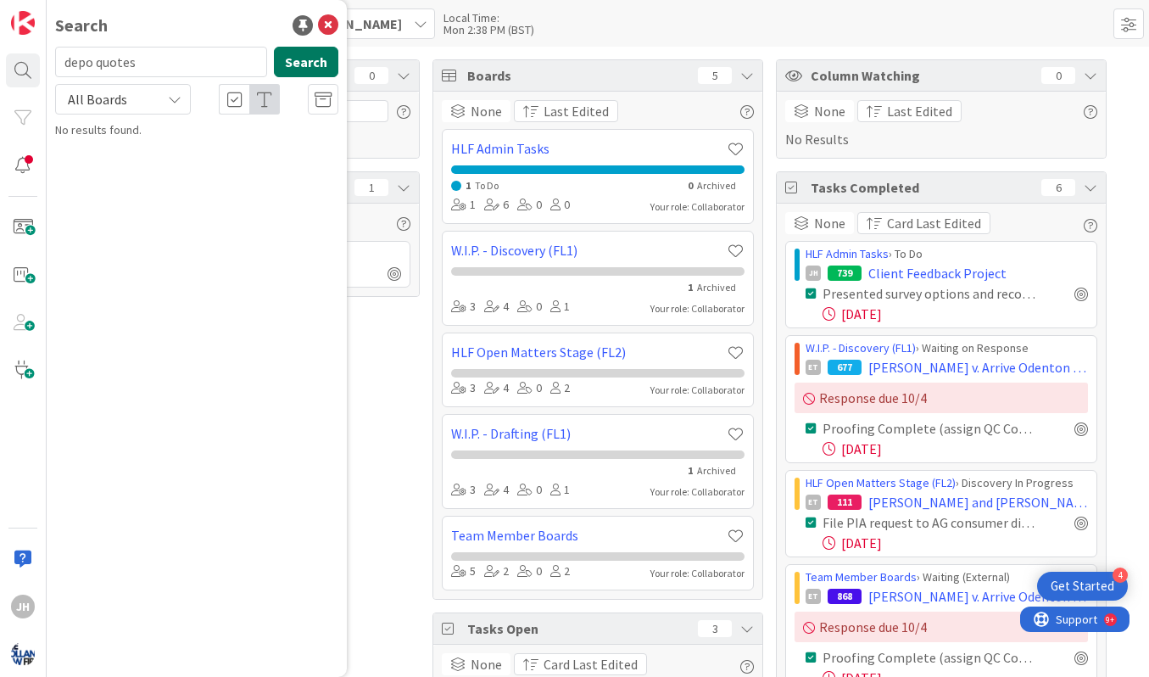
type input "depo quotes"
click at [309, 59] on button "Search" at bounding box center [306, 62] width 64 height 31
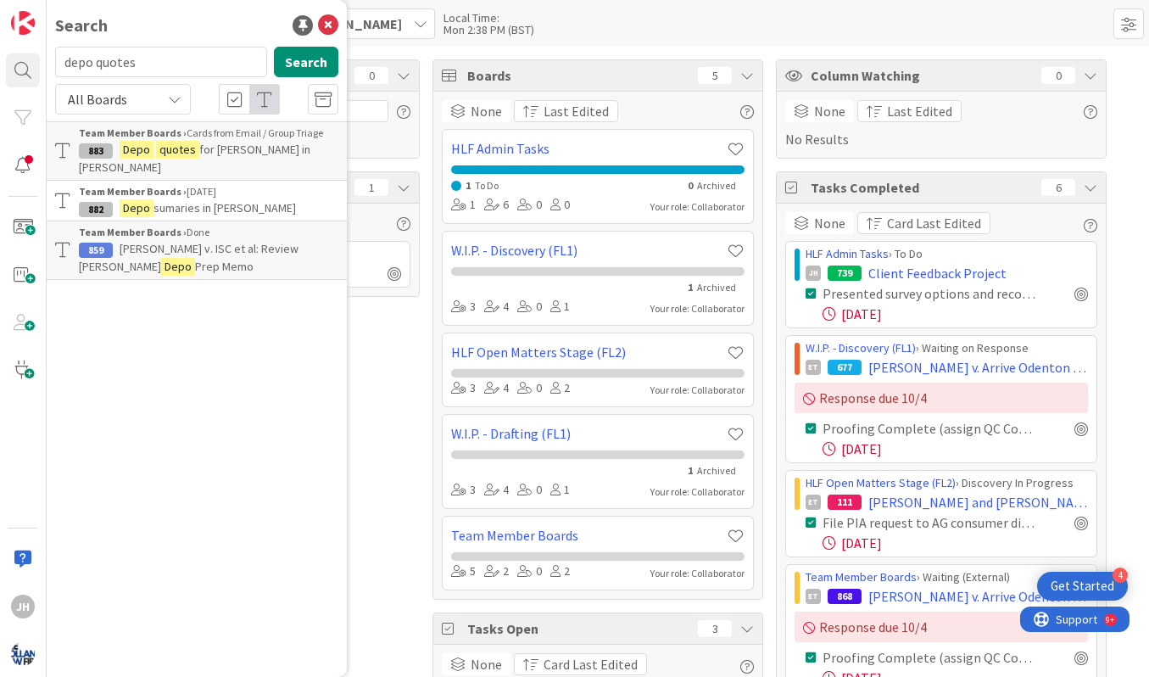
click at [131, 138] on b "Team Member Boards ›" at bounding box center [133, 132] width 108 height 13
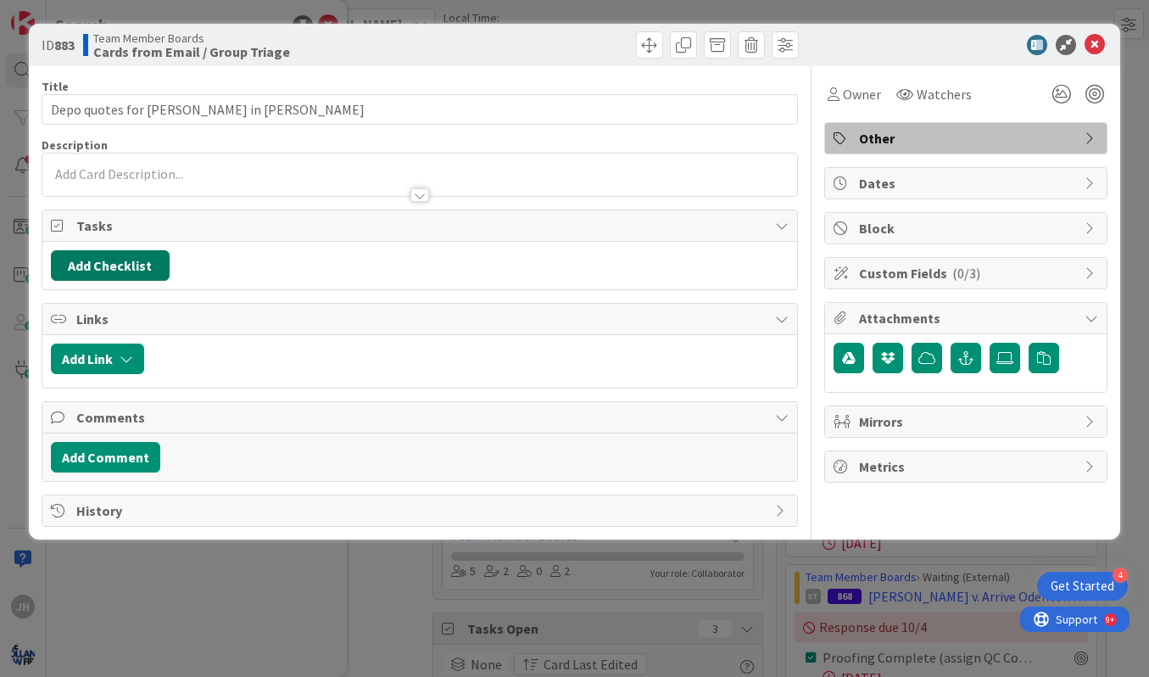
click at [141, 273] on button "Add Checklist" at bounding box center [110, 265] width 119 height 31
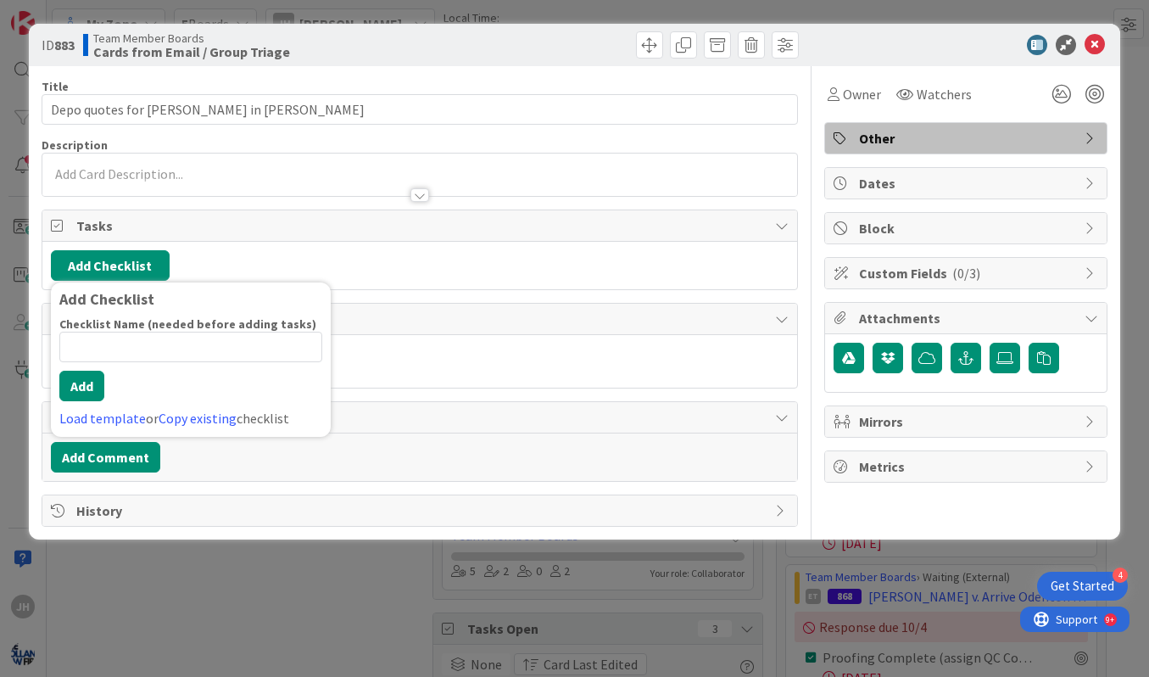
click at [410, 381] on div "Add Link" at bounding box center [419, 361] width 755 height 53
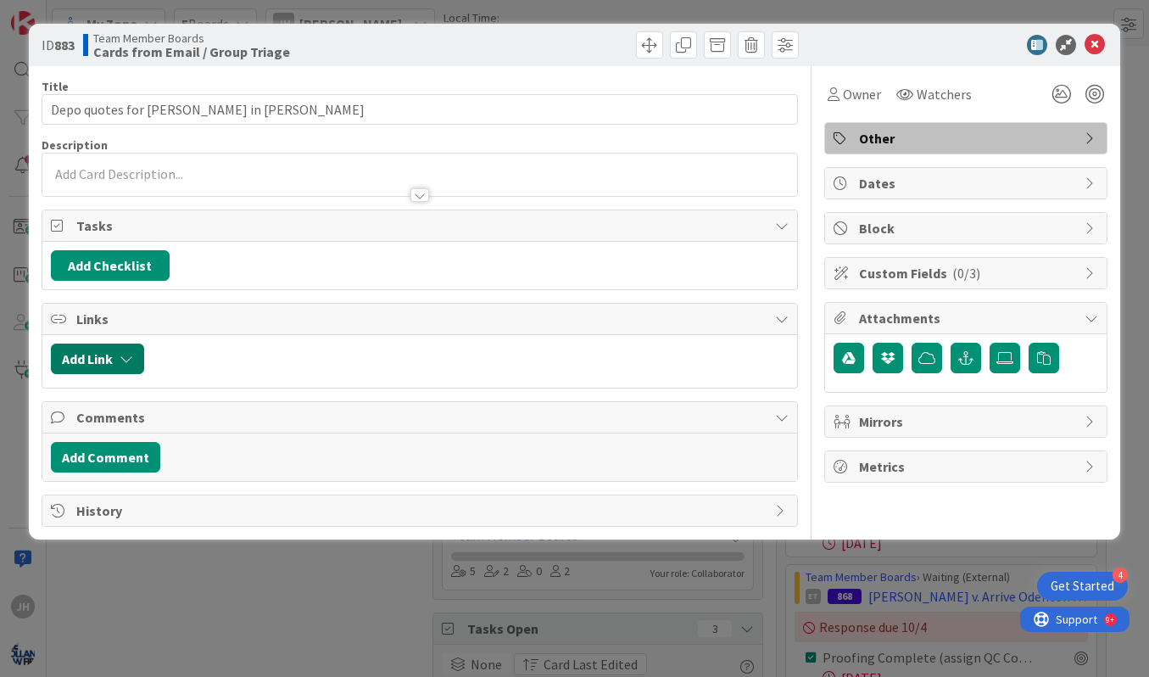
click at [113, 354] on button "Add Link" at bounding box center [97, 358] width 93 height 31
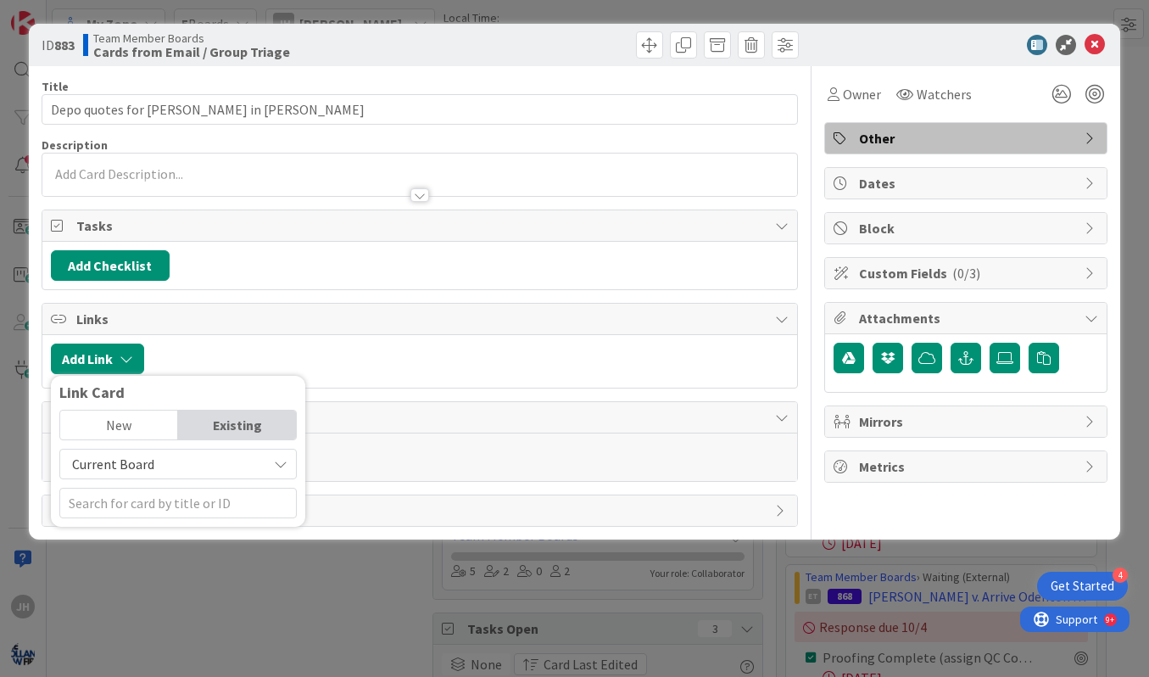
click at [231, 465] on span "Current Board" at bounding box center [164, 464] width 190 height 24
click at [412, 345] on div at bounding box center [471, 358] width 636 height 31
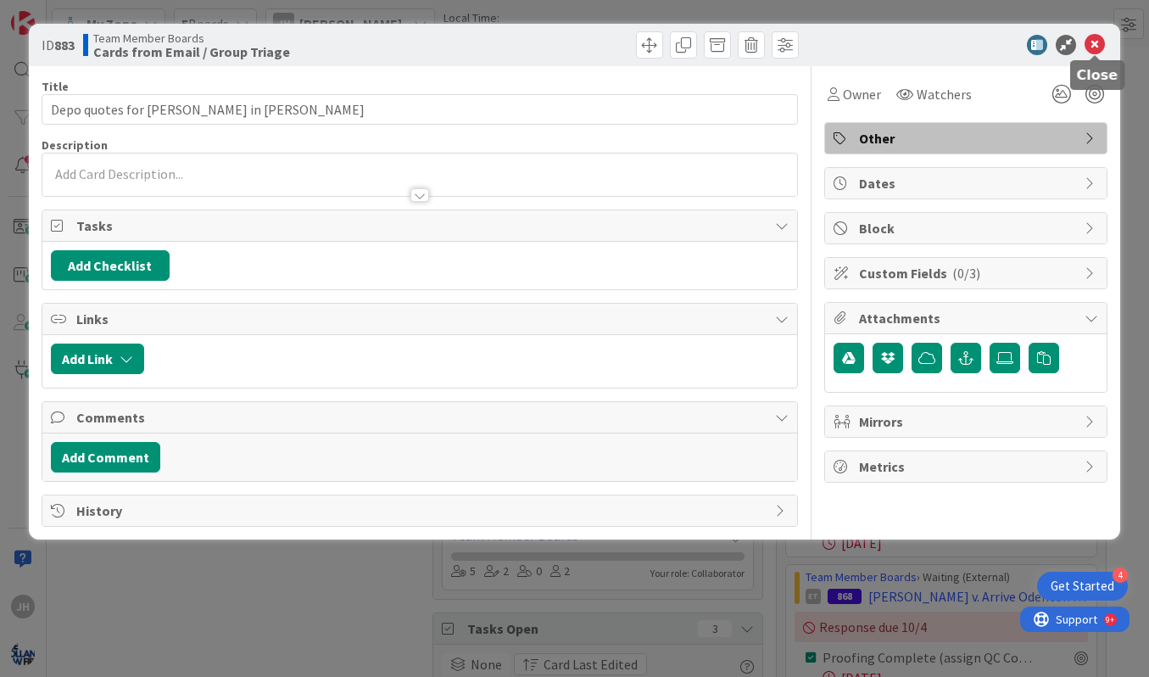
click at [1092, 44] on icon at bounding box center [1095, 45] width 20 height 20
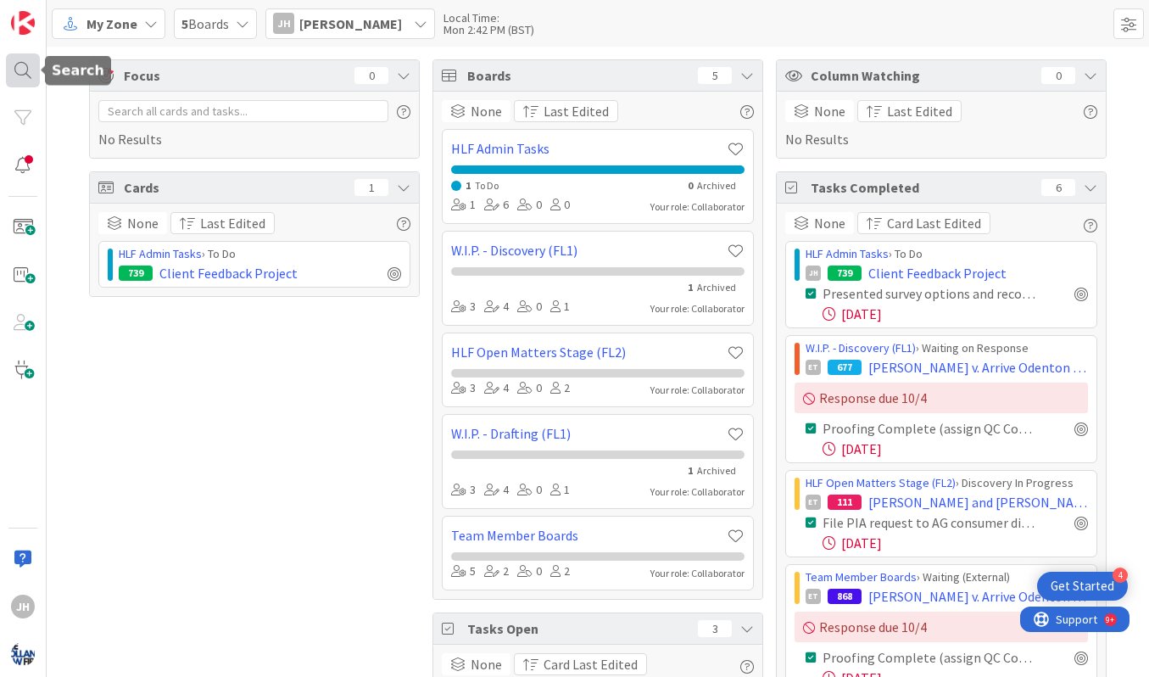
click at [32, 62] on div at bounding box center [23, 70] width 34 height 34
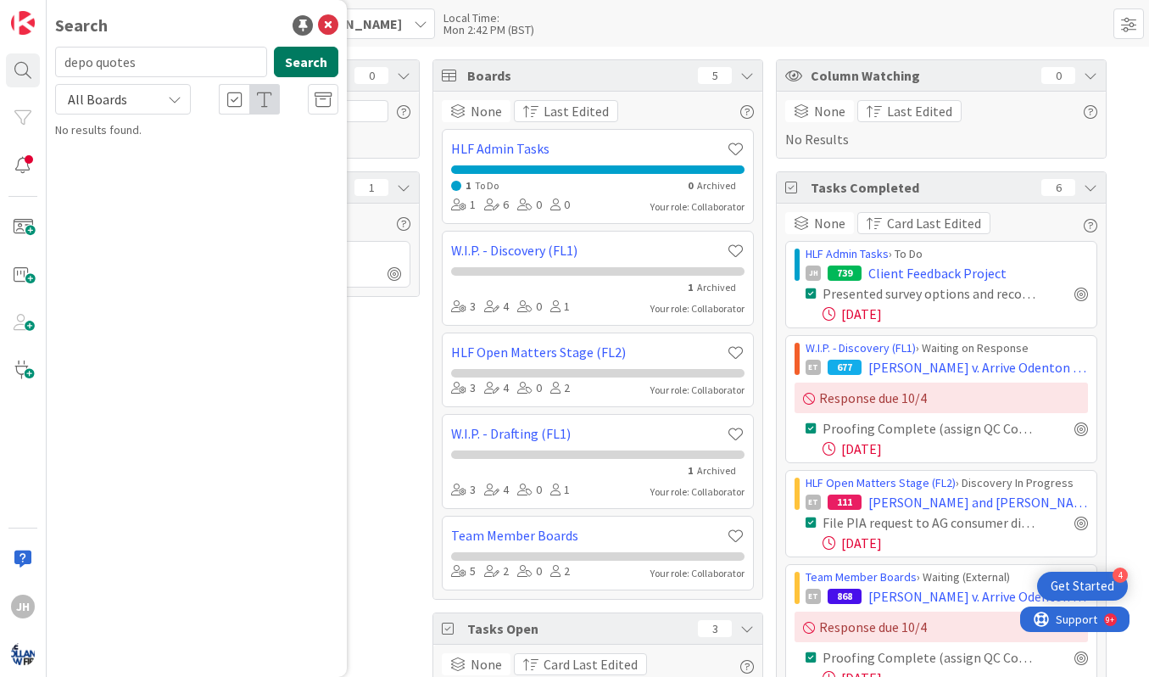
click at [322, 67] on button "Search" at bounding box center [306, 62] width 64 height 31
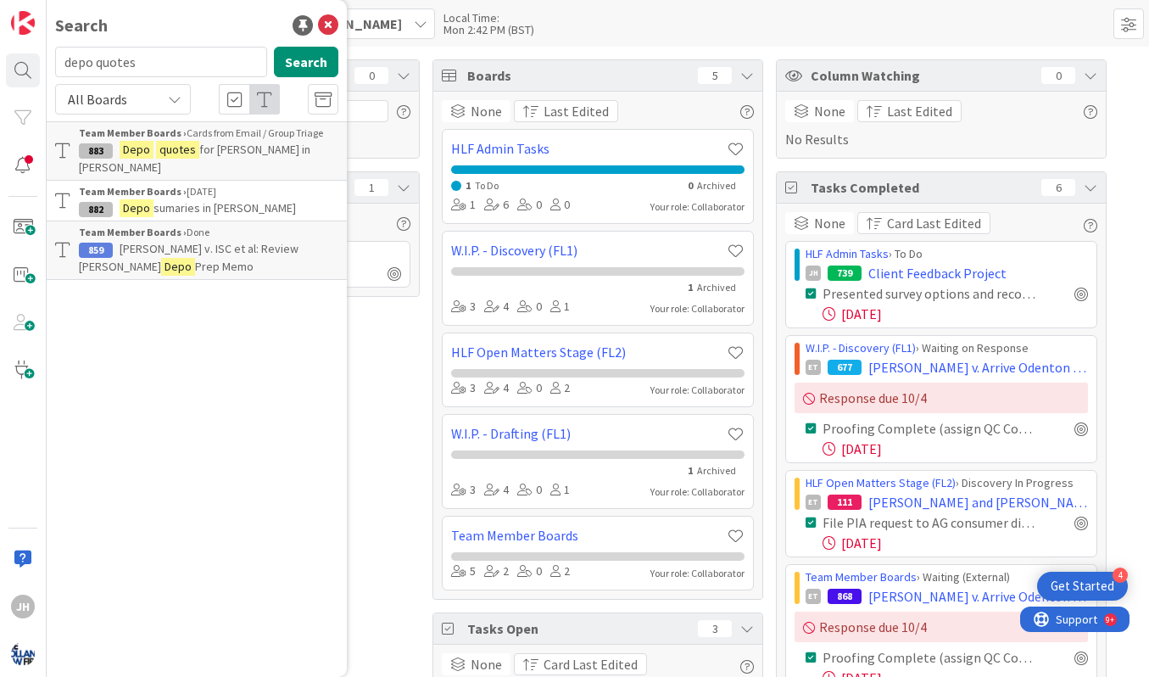
click at [127, 141] on mark "Depo" at bounding box center [137, 150] width 34 height 18
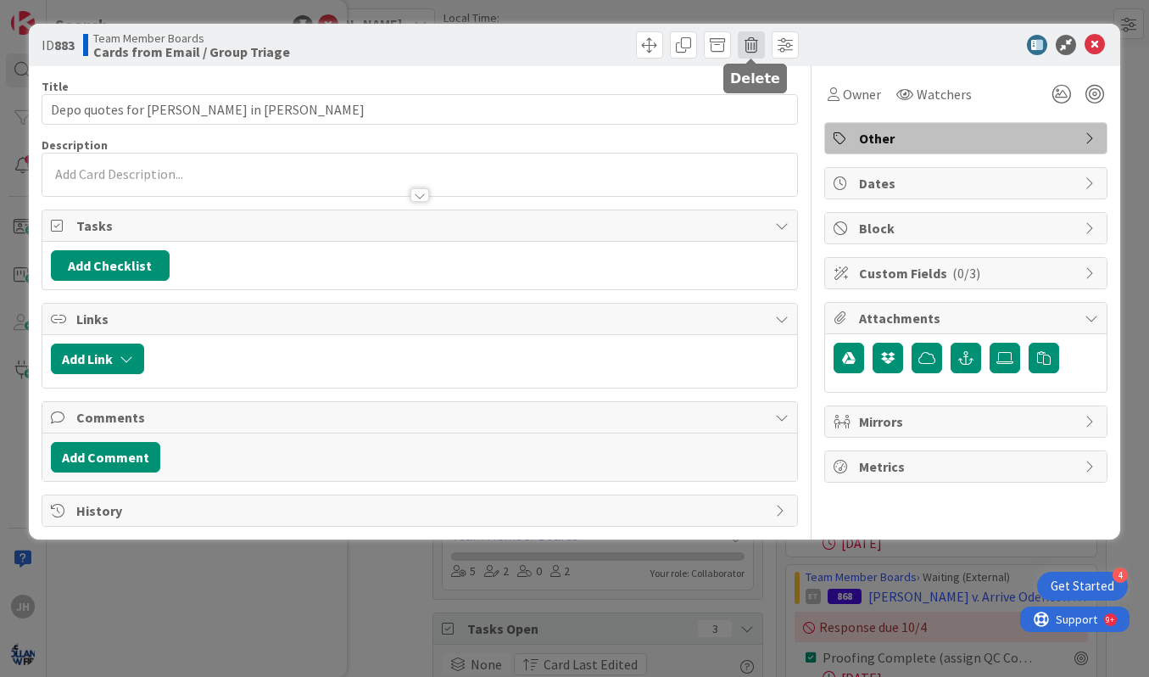
click at [743, 49] on span at bounding box center [751, 44] width 27 height 27
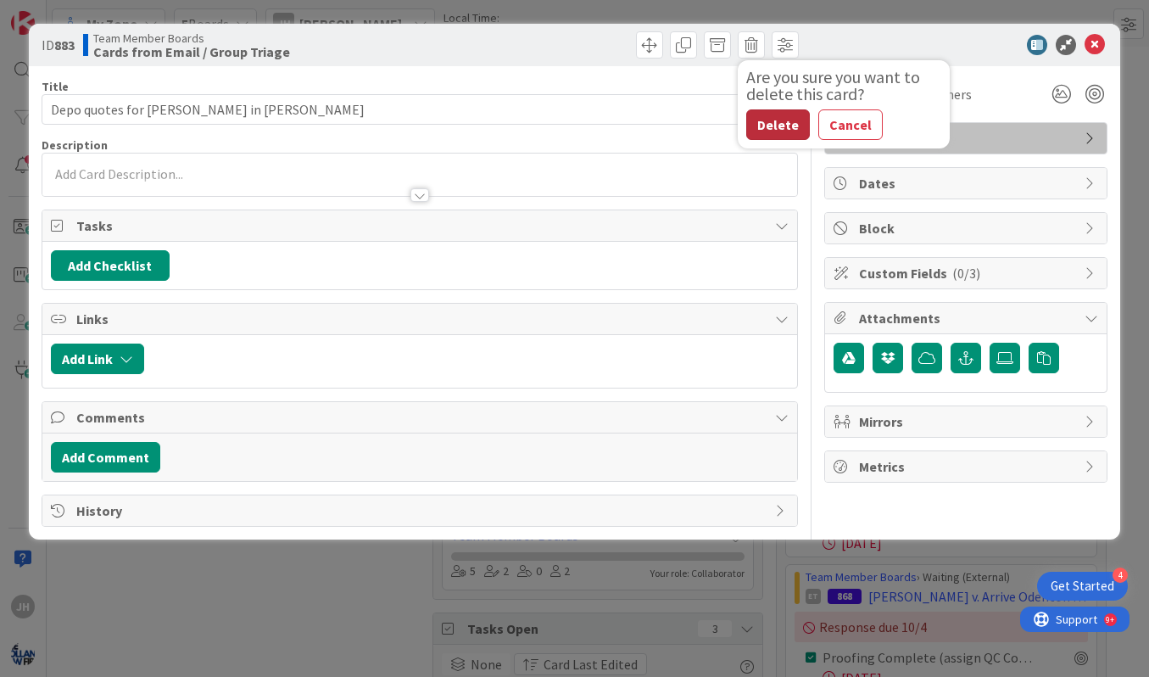
click at [781, 125] on button "Delete" at bounding box center [778, 124] width 64 height 31
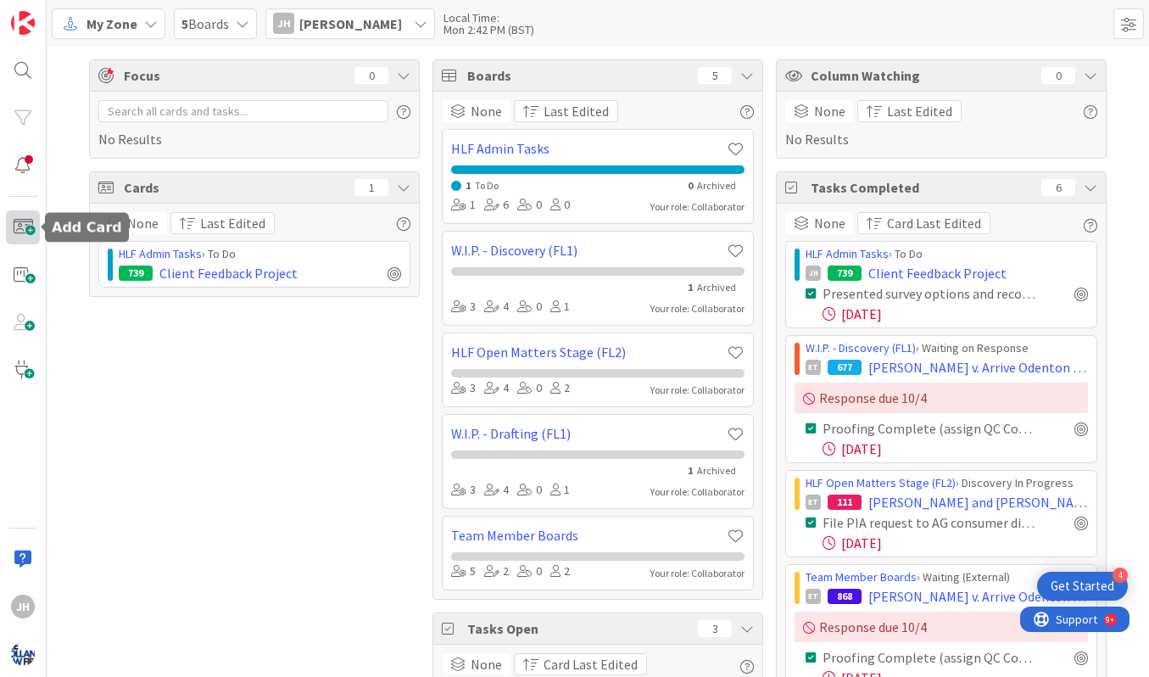
click at [28, 231] on span at bounding box center [23, 227] width 34 height 34
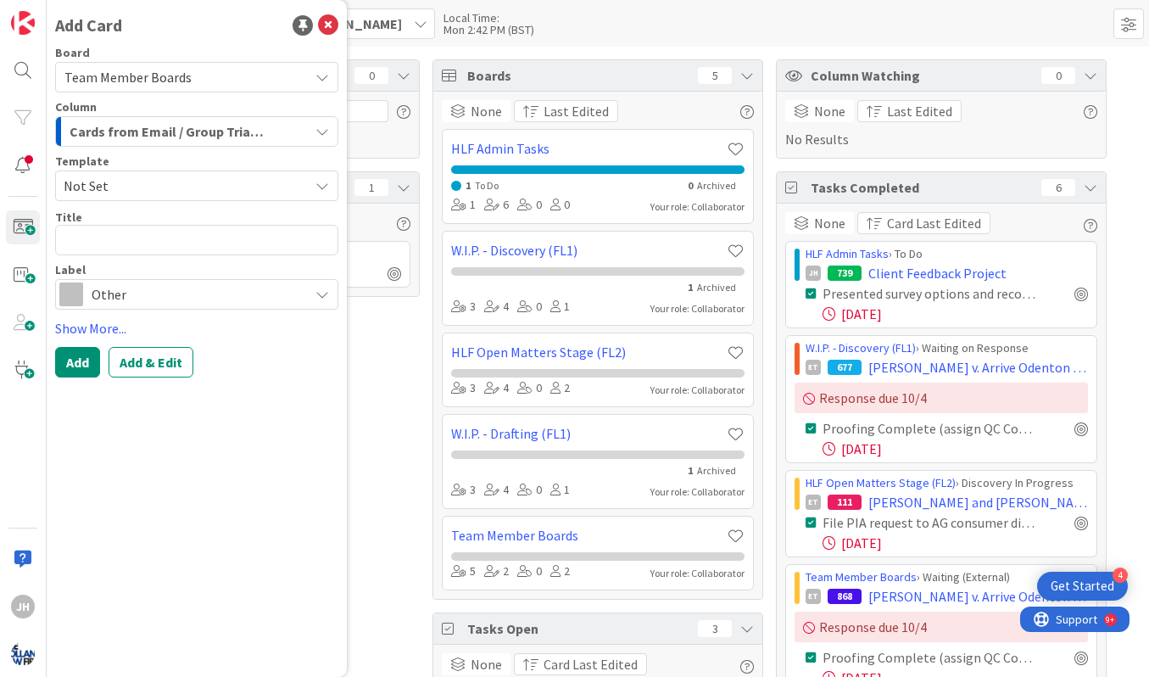
click at [297, 139] on div "Cards from Email / Group Triage" at bounding box center [186, 131] width 243 height 27
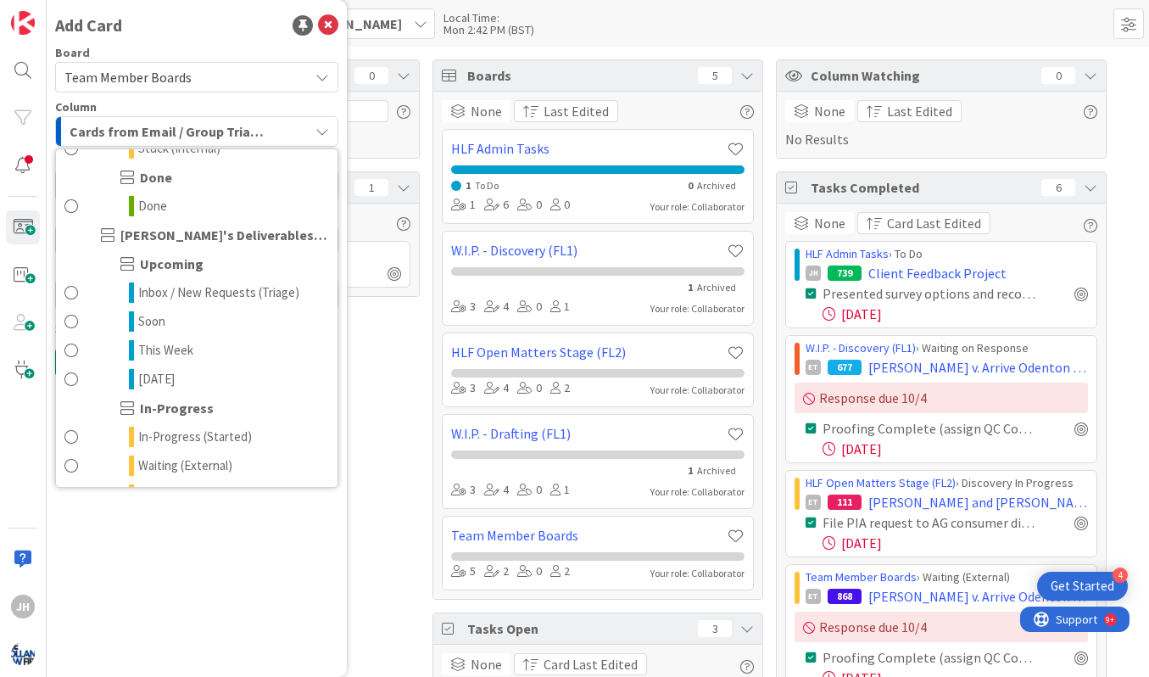
scroll to position [400, 0]
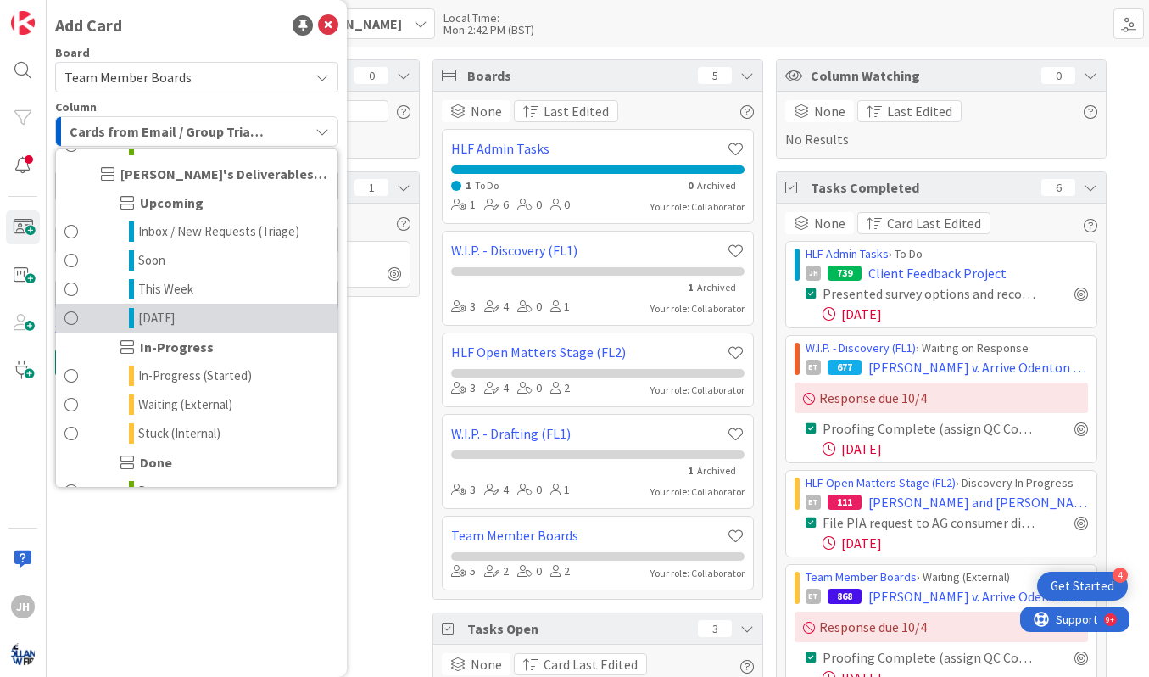
click at [70, 314] on span at bounding box center [71, 318] width 14 height 20
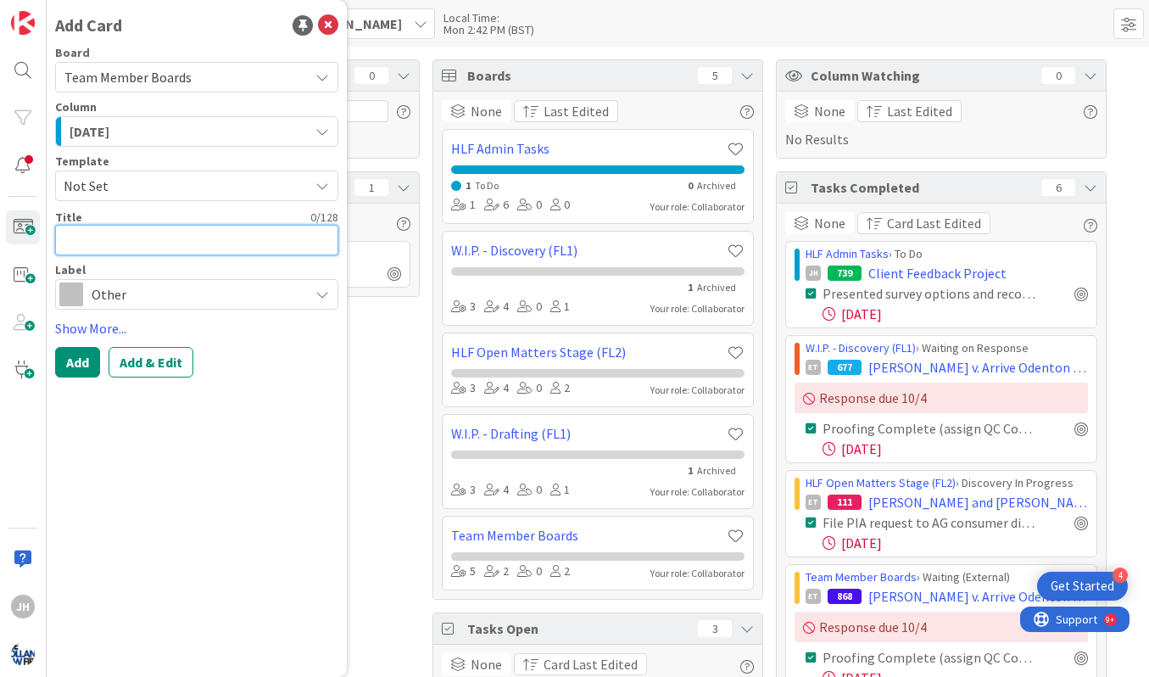
click at [127, 244] on textarea at bounding box center [196, 240] width 283 height 31
type textarea "x"
type textarea "D"
type textarea "x"
type textarea "De"
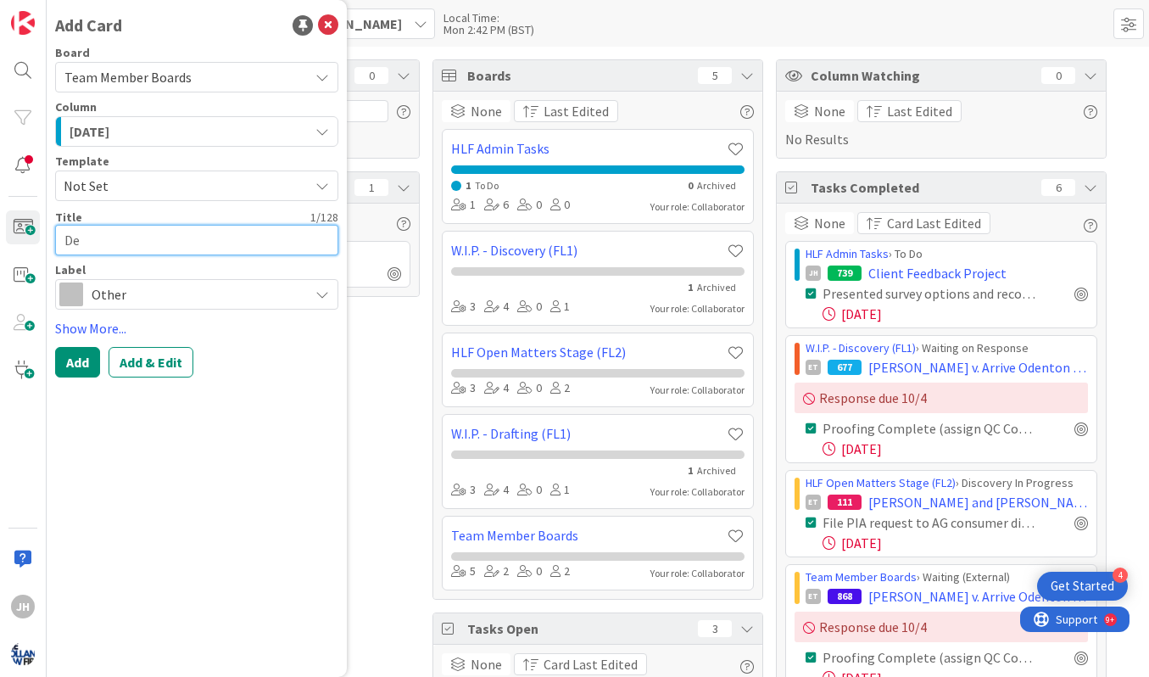
type textarea "x"
type textarea "Dep"
type textarea "x"
type textarea "Depo"
type textarea "x"
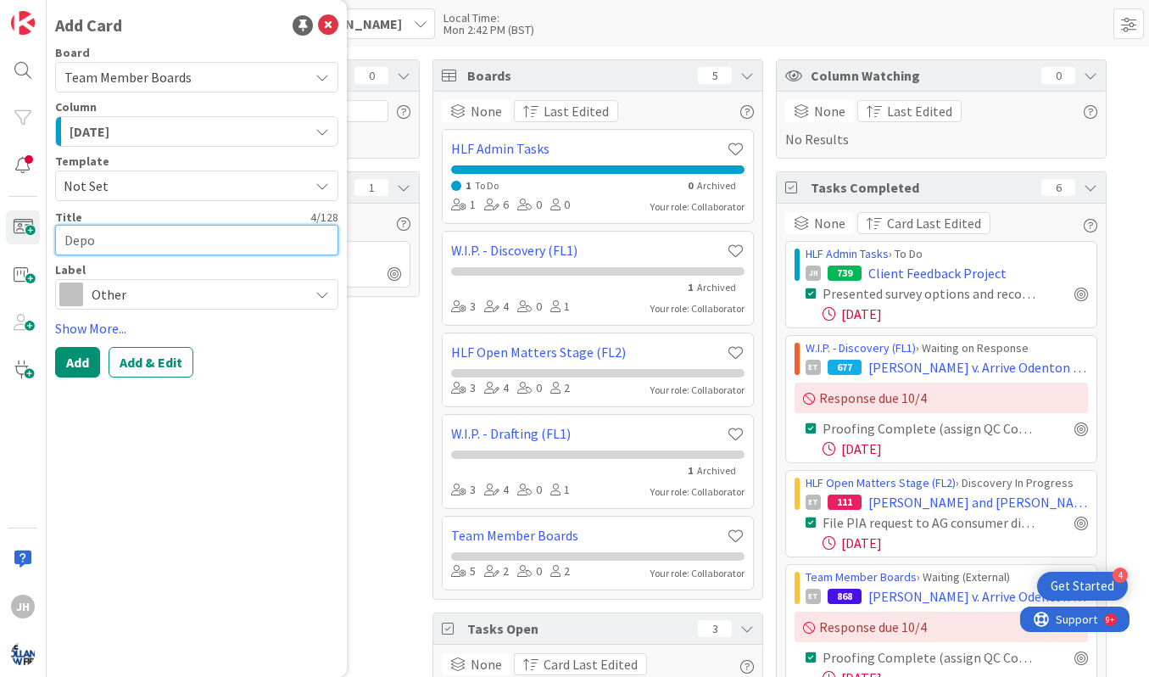
type textarea "Depo"
type textarea "x"
type textarea "Depo q"
type textarea "x"
type textarea "Depo qu"
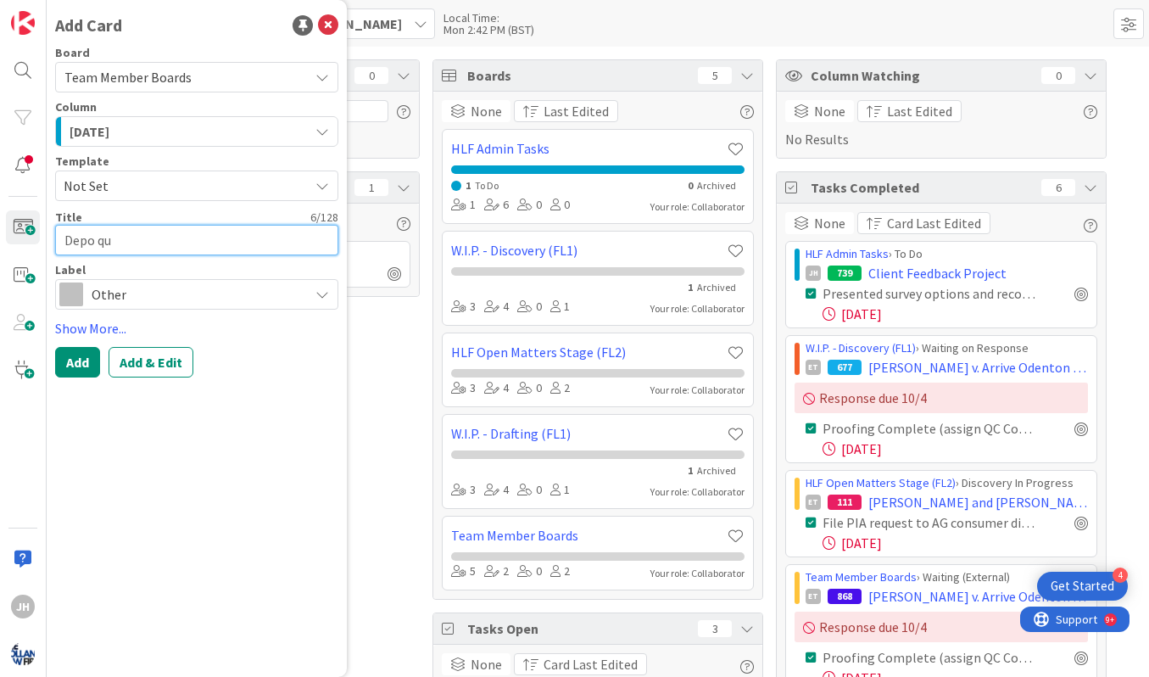
type textarea "x"
type textarea "Depo quo"
type textarea "x"
type textarea "Depo quot"
type textarea "x"
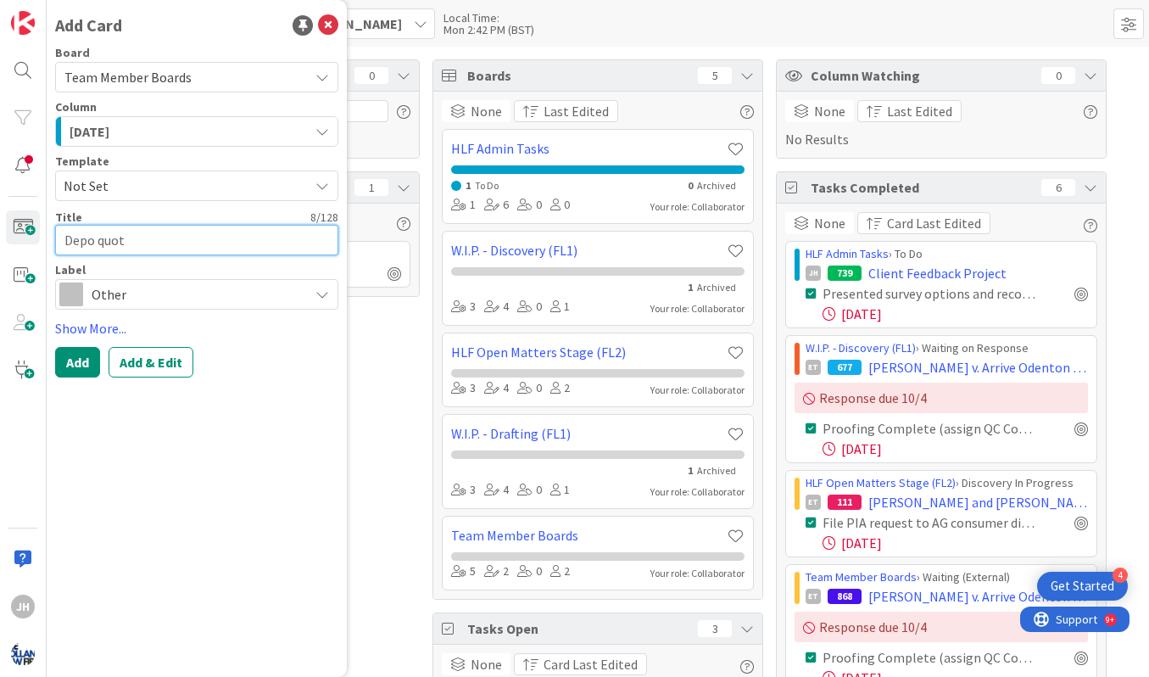
type textarea "Depo quote"
type textarea "x"
type textarea "Depo quotes"
type textarea "x"
type textarea "Depo quotes"
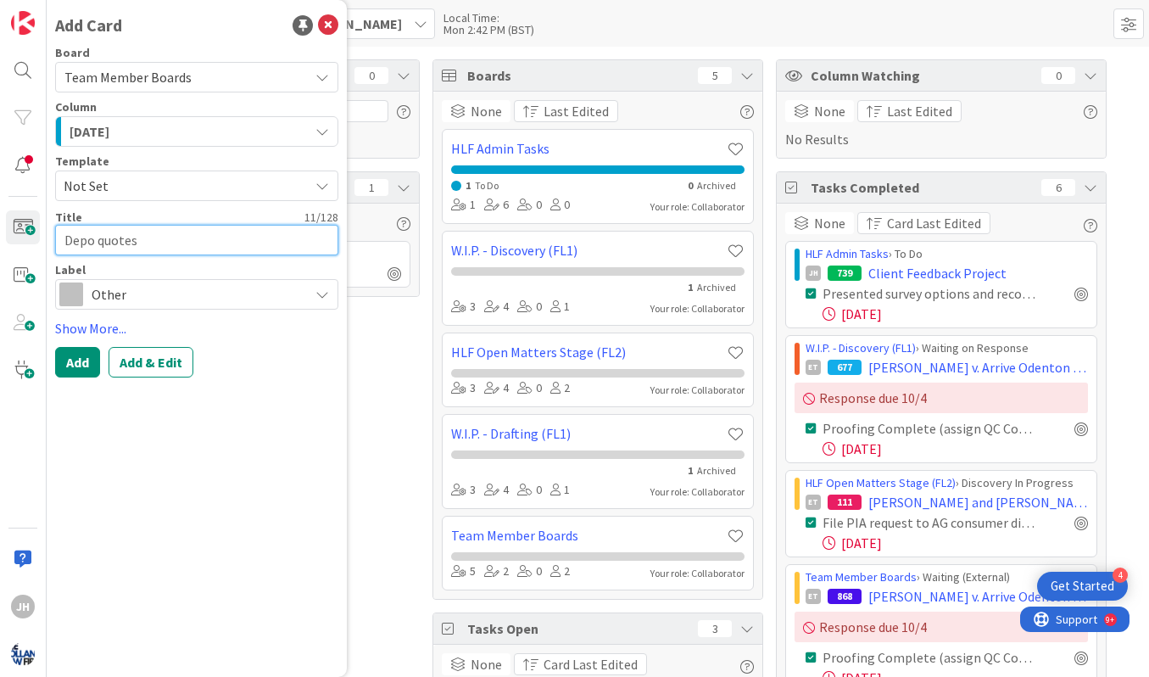
type textarea "x"
type textarea "Depo quotes f"
type textarea "x"
type textarea "Depo quotes fo"
type textarea "x"
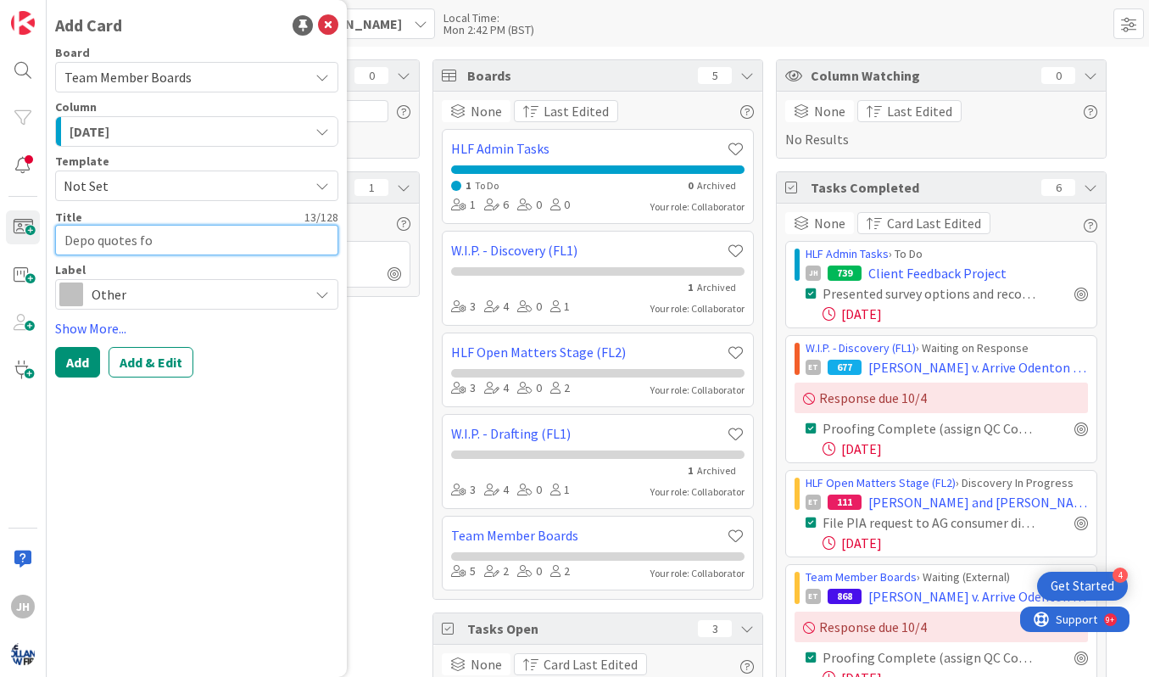
type textarea "Depo quotes for"
type textarea "x"
type textarea "Depo quotes for"
type textarea "x"
type textarea "Depo quotes for J"
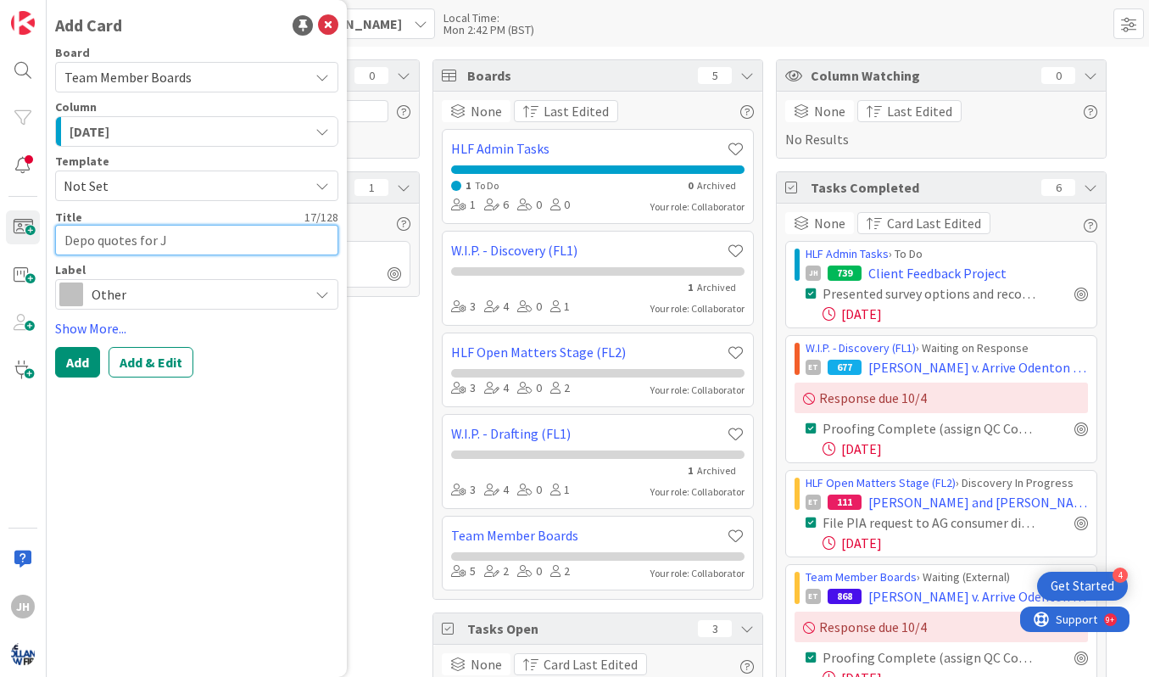
type textarea "x"
type textarea "Depo quotes for [PERSON_NAME]"
type textarea "x"
type textarea "Depo quotes for [PERSON_NAME]"
type textarea "x"
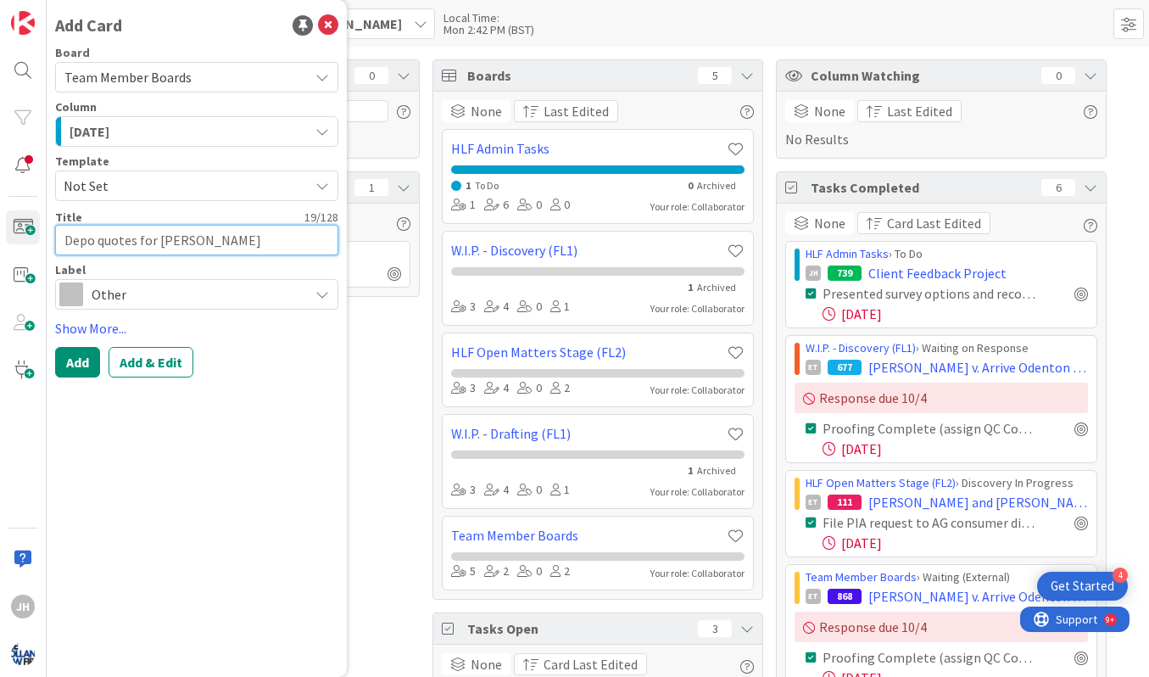
type textarea "Depo quotes for [PERSON_NAME]"
type textarea "x"
type textarea "Depo quotes for [PERSON_NAME]"
type textarea "x"
type textarea "Depo quotes for [PERSON_NAME] in"
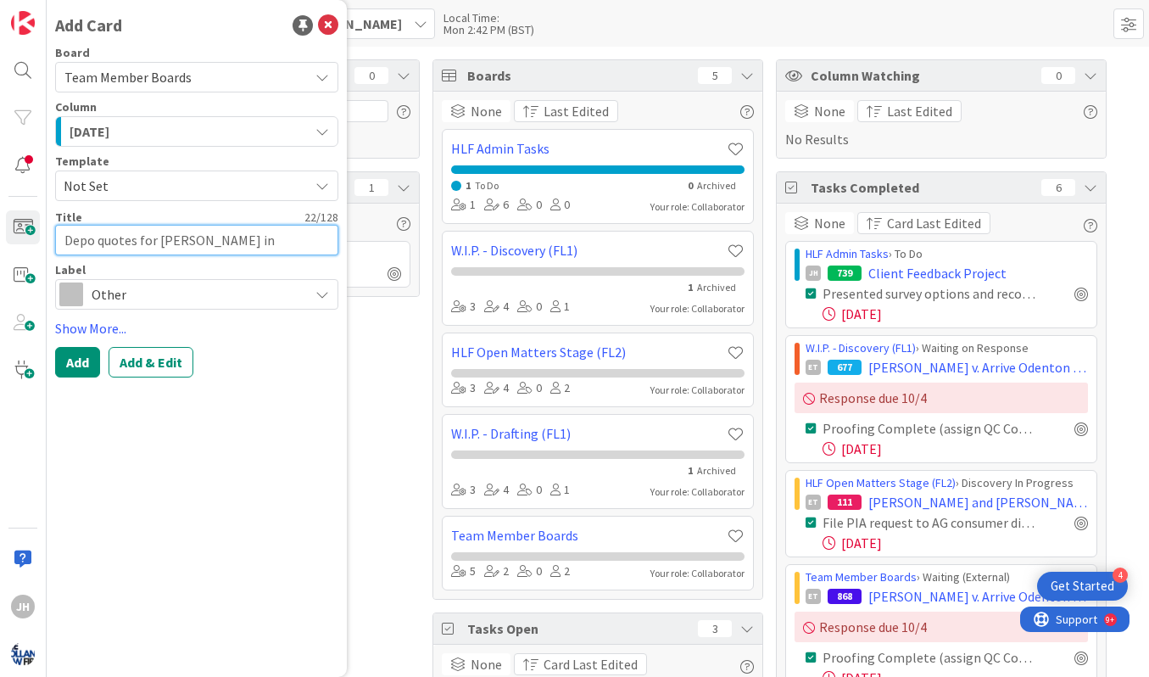
type textarea "x"
type textarea "Depo quotes for [PERSON_NAME] in"
type textarea "x"
type textarea "Depo quotes for [PERSON_NAME] in J"
type textarea "x"
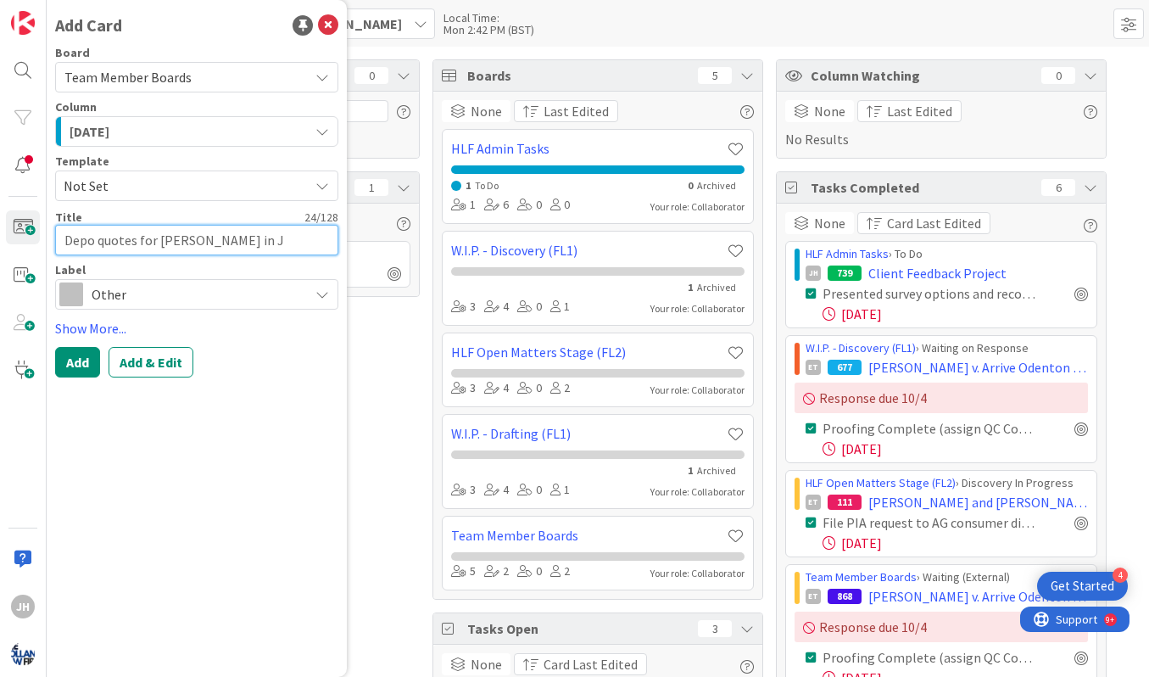
type textarea "Depo quotes for [PERSON_NAME] in Jo"
type textarea "x"
type textarea "Depo quotes for [PERSON_NAME] in Joh"
type textarea "x"
type textarea "Depo quotes for [PERSON_NAME] in [PERSON_NAME]"
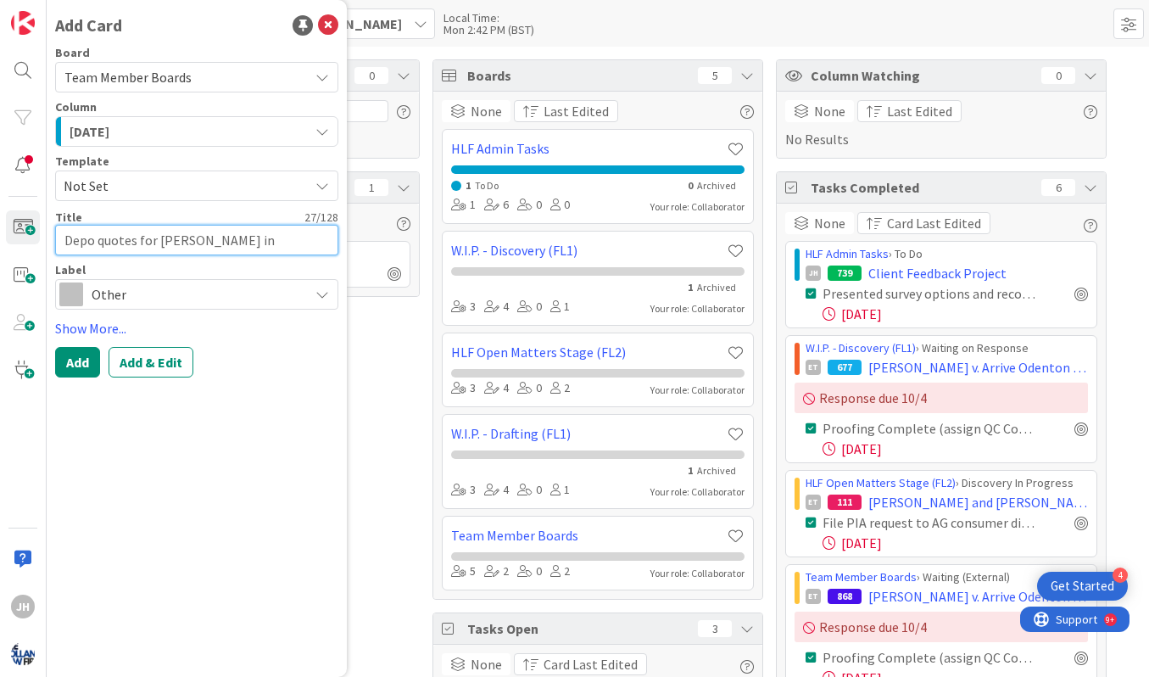
type textarea "x"
type textarea "Depo quotes for [PERSON_NAME] in [PERSON_NAME]"
type textarea "x"
type textarea "Depo quotes for [PERSON_NAME] in Johnso"
type textarea "x"
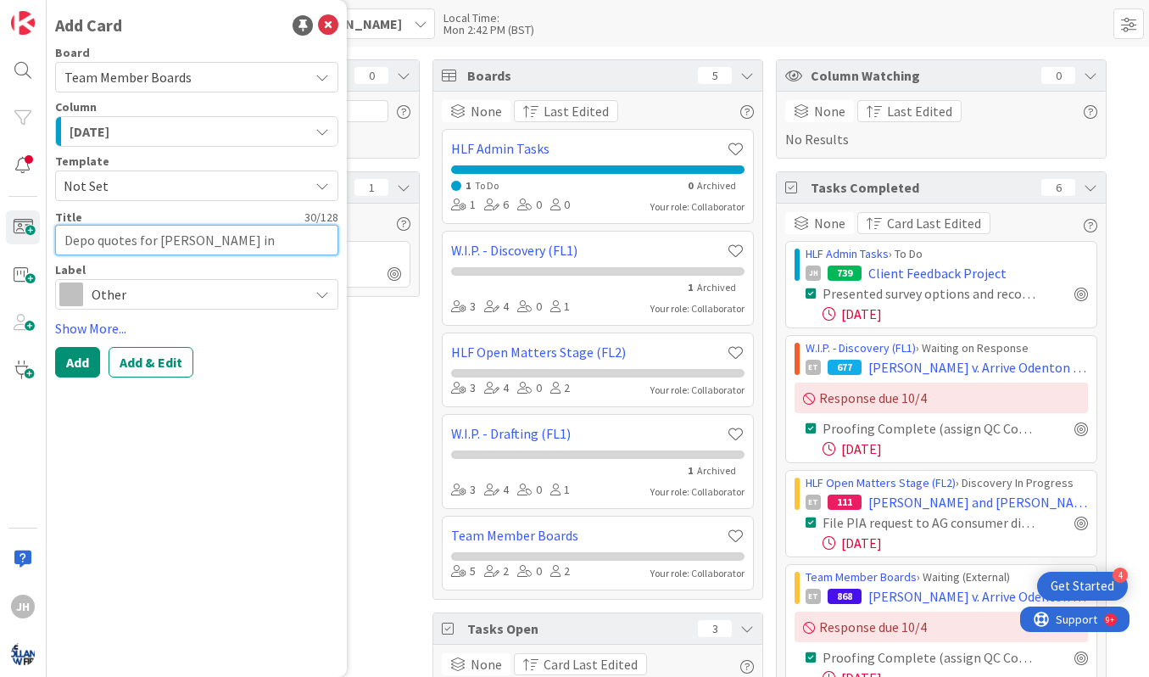
type textarea "Depo quotes for [PERSON_NAME] in [PERSON_NAME]"
click at [200, 75] on span "Team Member Boards" at bounding box center [182, 77] width 236 height 24
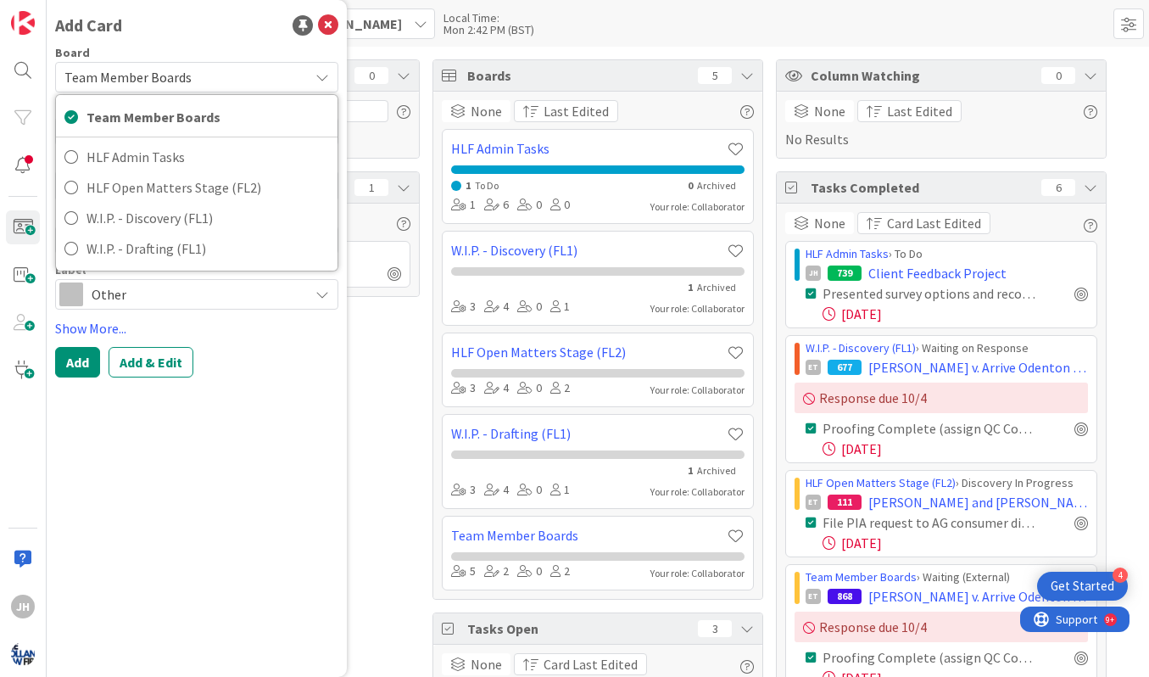
click at [342, 92] on div "Add Card Board Team Member Boards Team Member Boards HLF Admin Tasks HLF Open M…" at bounding box center [197, 338] width 300 height 677
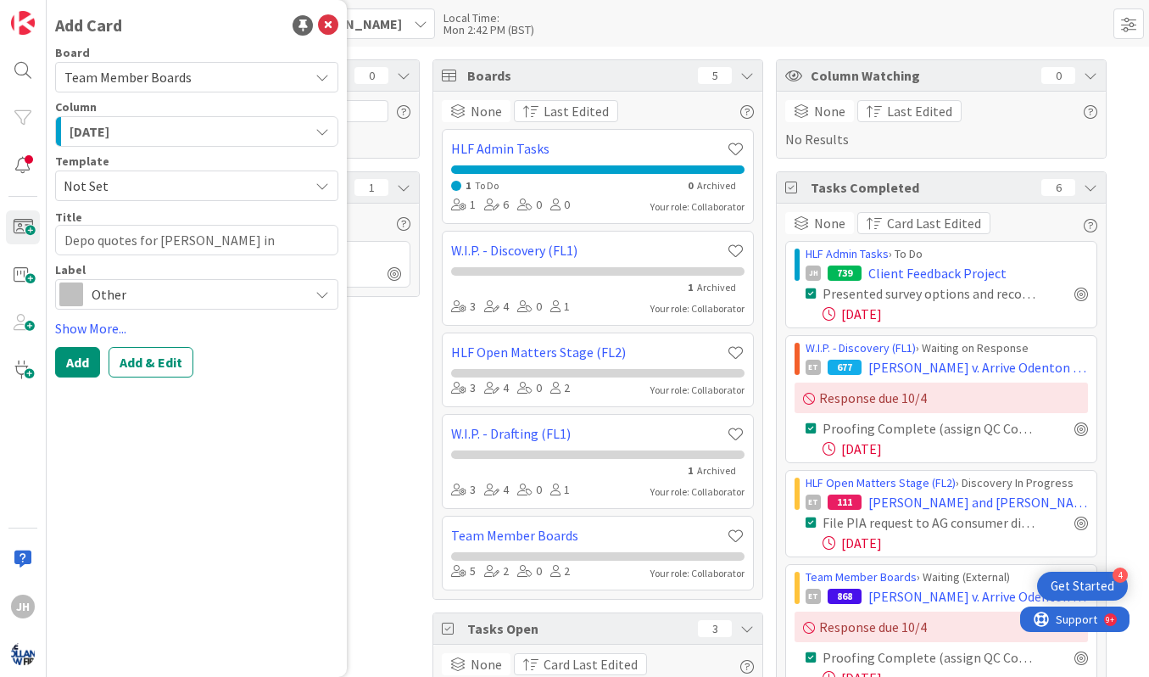
click at [326, 131] on icon "button" at bounding box center [322, 132] width 14 height 14
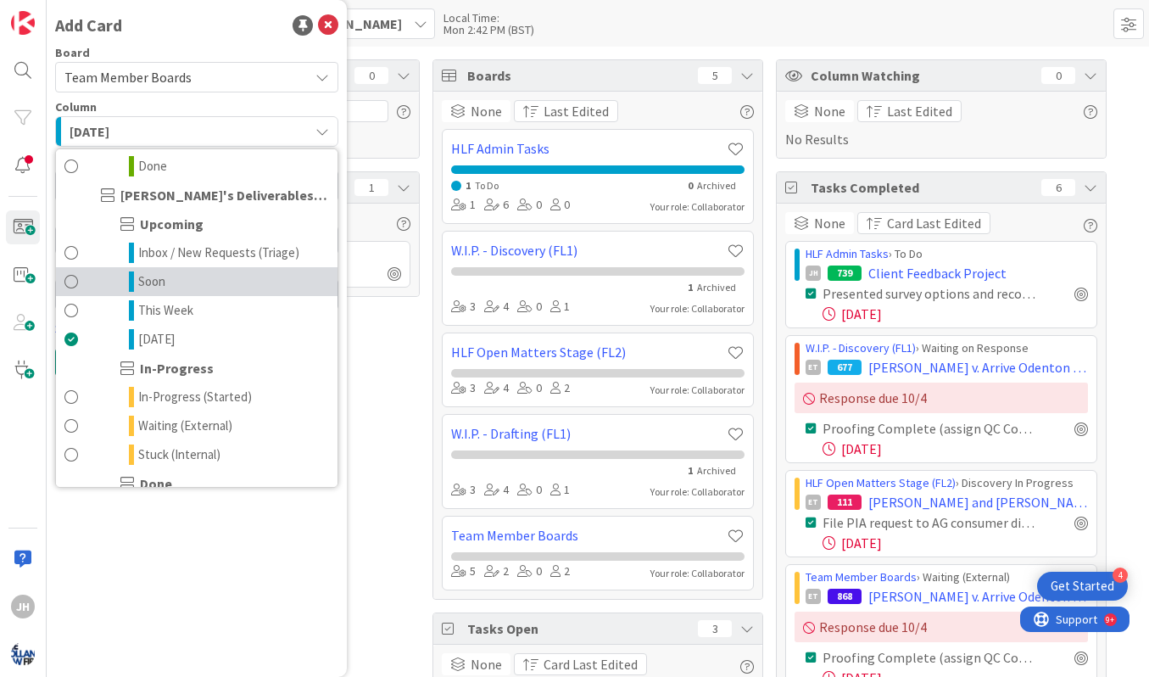
scroll to position [372, 0]
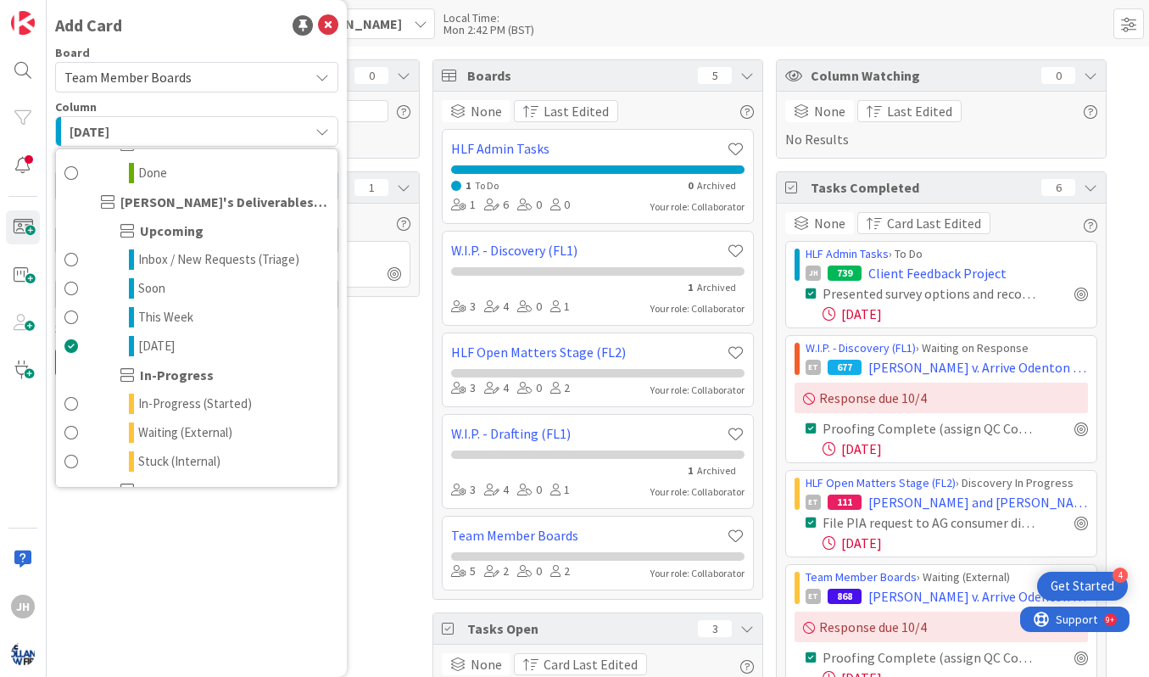
click at [259, 127] on div "[DATE]" at bounding box center [186, 131] width 243 height 27
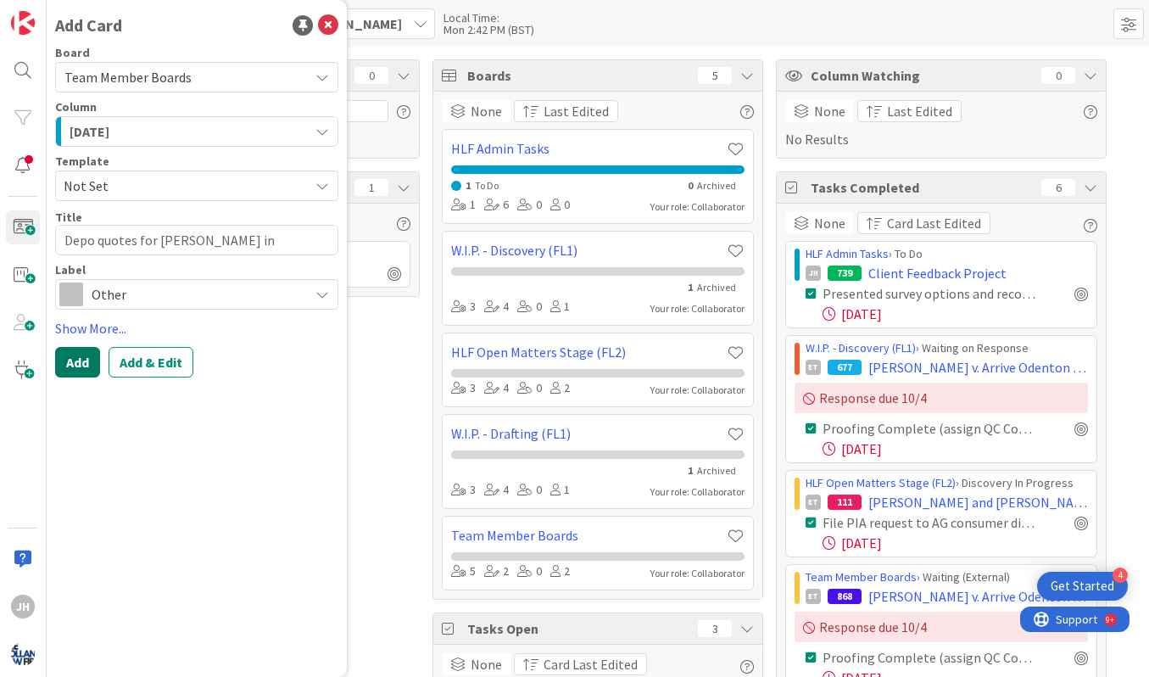
click at [75, 370] on button "Add" at bounding box center [77, 362] width 45 height 31
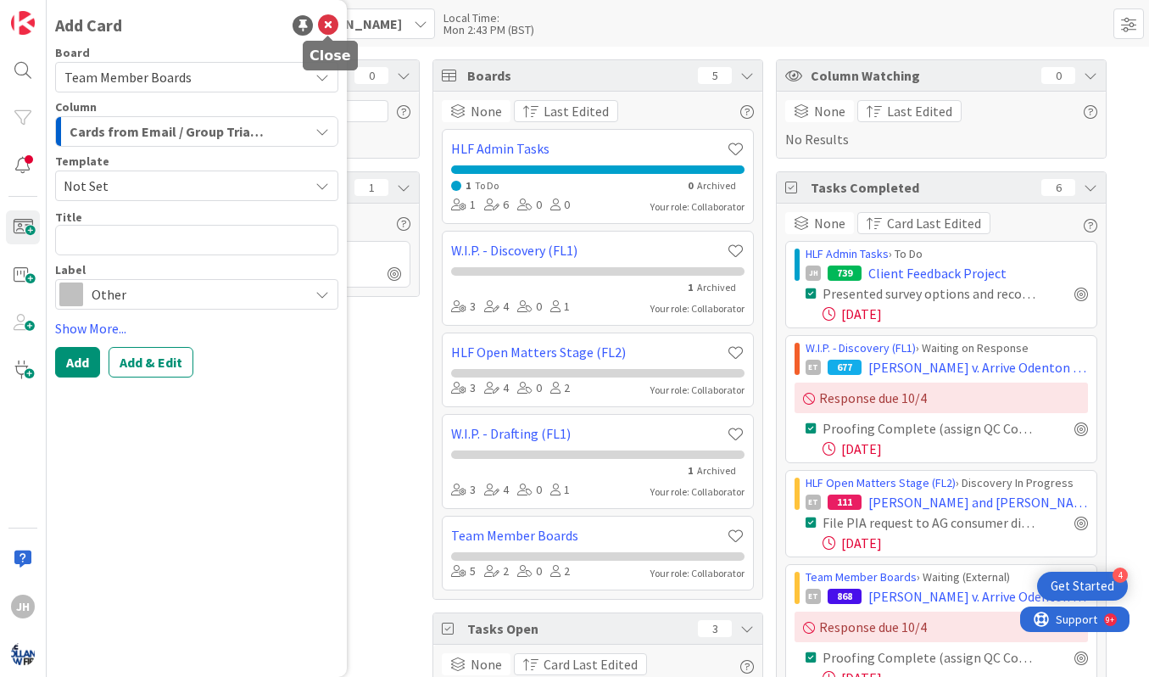
click at [332, 31] on icon at bounding box center [328, 25] width 20 height 20
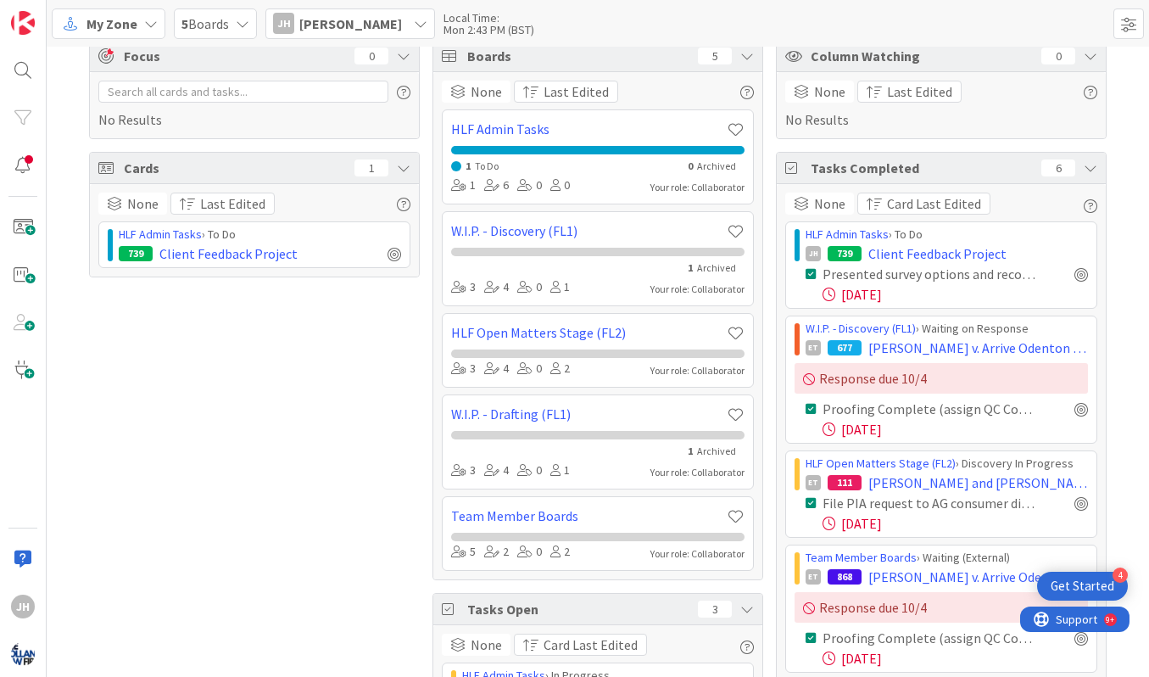
scroll to position [0, 0]
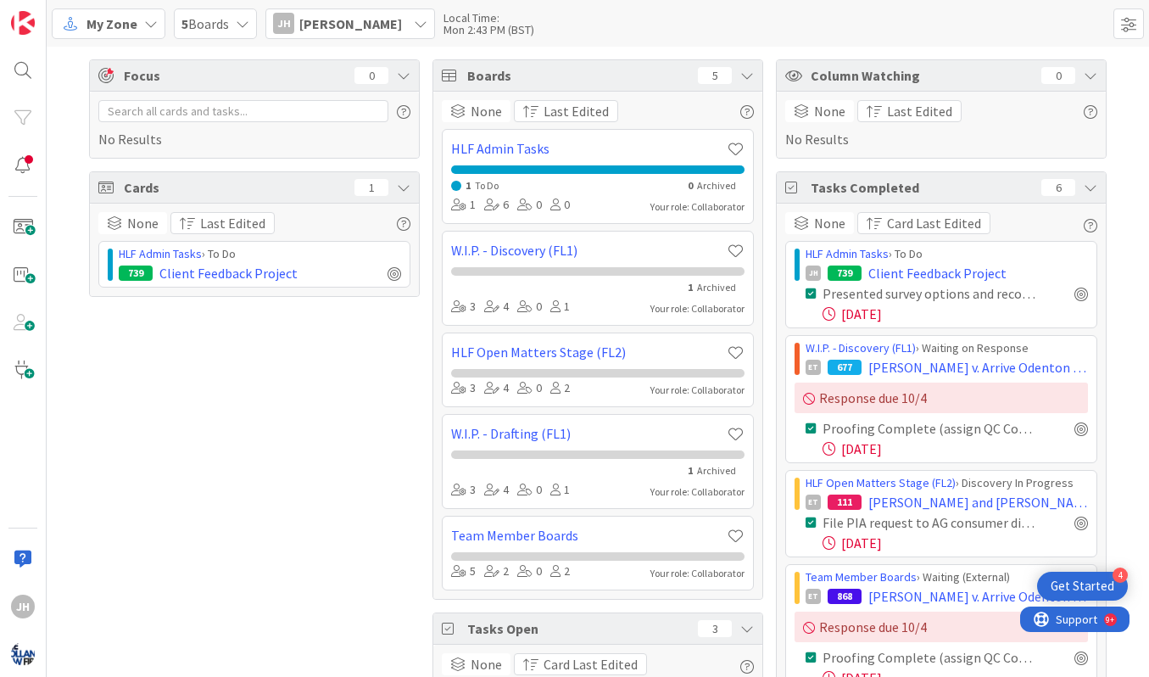
click at [135, 32] on span "My Zone" at bounding box center [111, 24] width 51 height 20
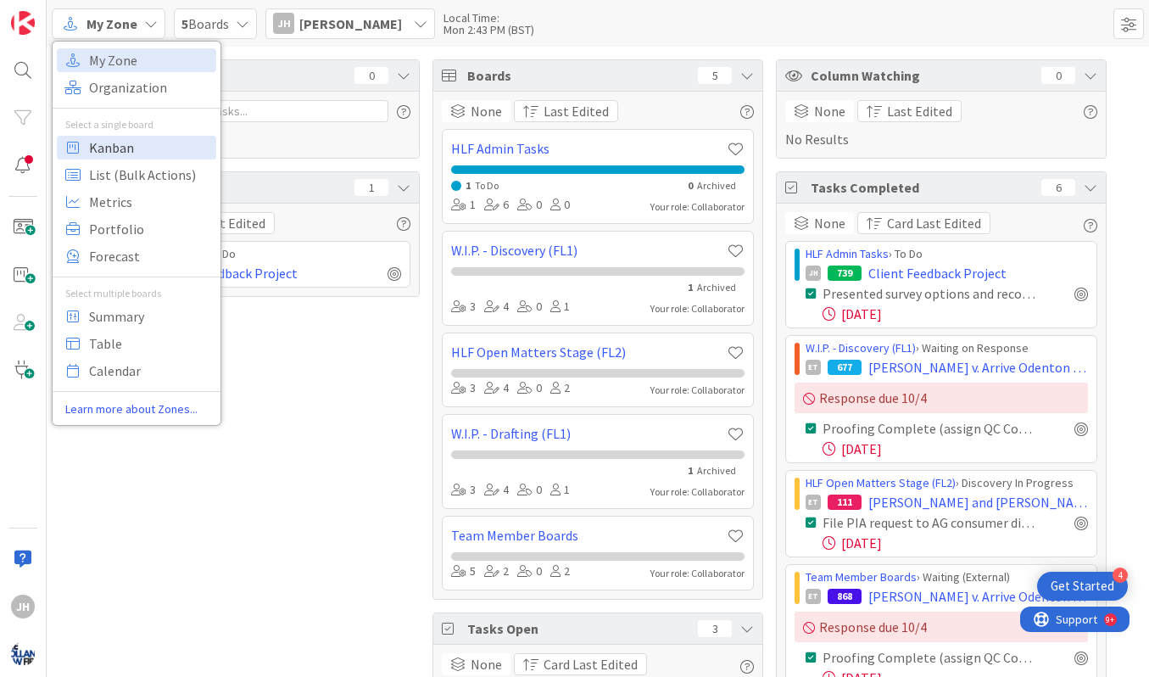
click at [158, 153] on span "Kanban" at bounding box center [150, 147] width 122 height 25
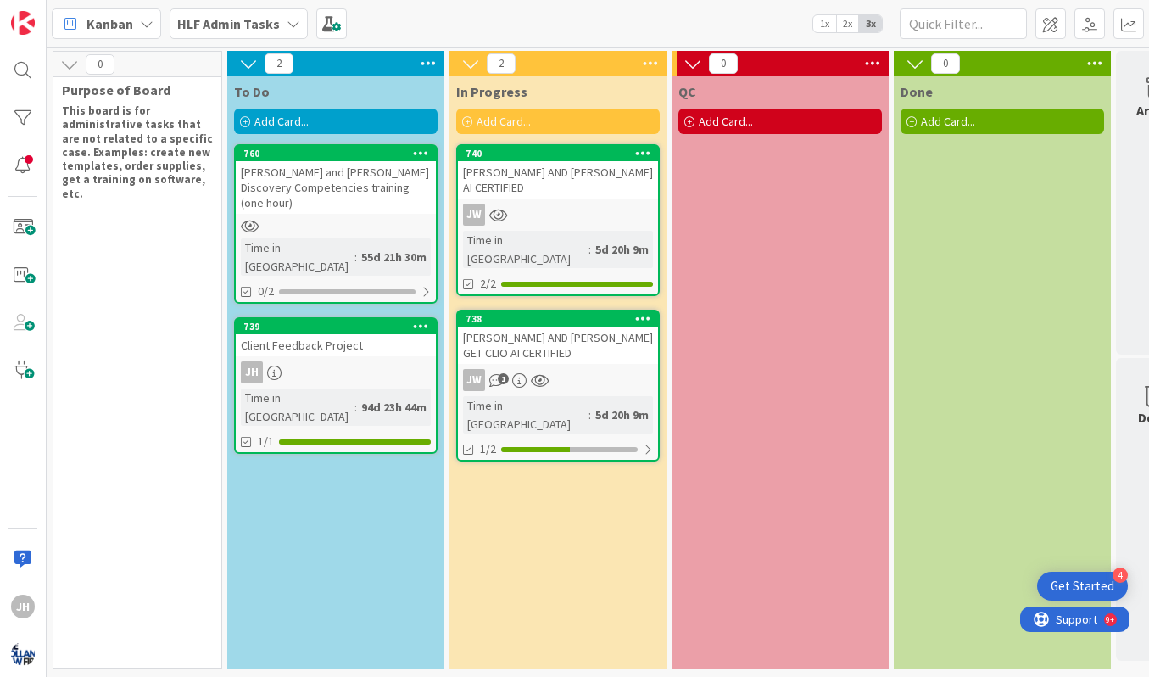
click at [254, 26] on b "HLF Admin Tasks" at bounding box center [228, 23] width 103 height 17
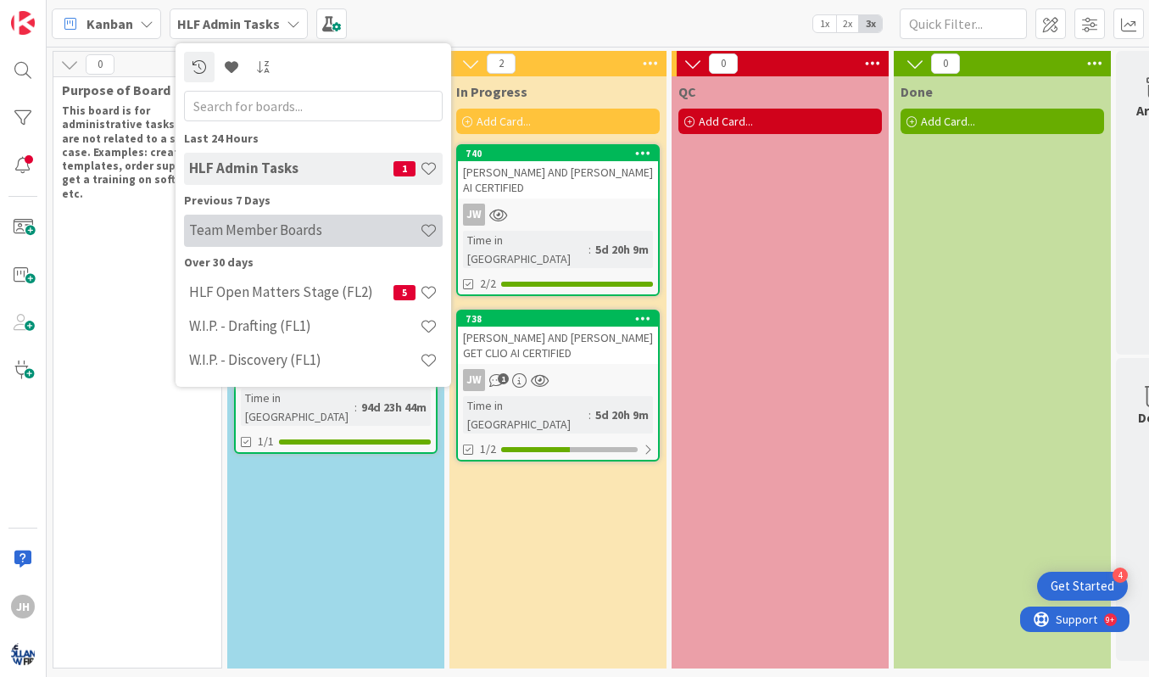
click at [258, 231] on h4 "Team Member Boards" at bounding box center [304, 229] width 231 height 17
